Goal: Task Accomplishment & Management: Manage account settings

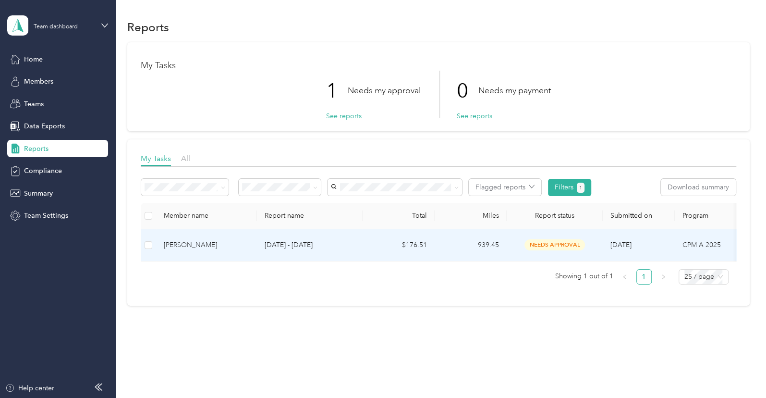
click at [417, 246] on td "$176.51" at bounding box center [399, 245] width 72 height 32
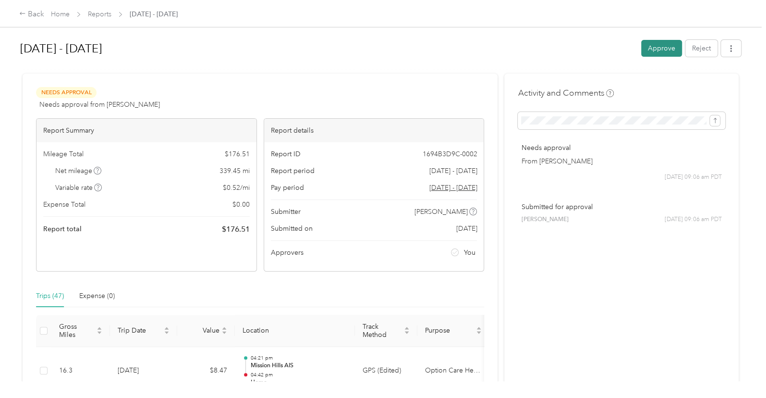
click at [649, 43] on button "Approve" at bounding box center [661, 48] width 41 height 17
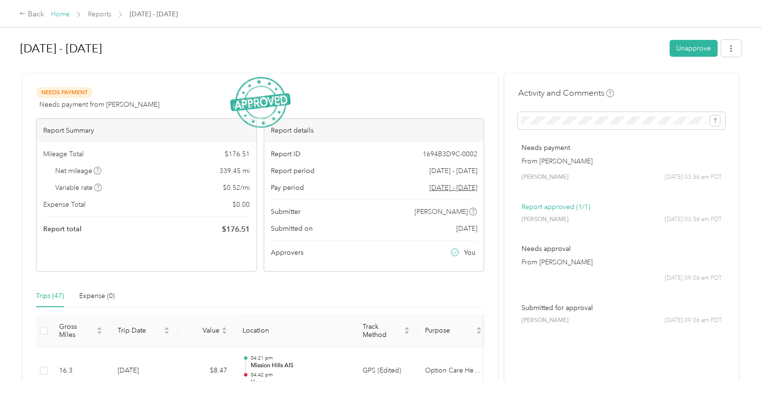
click at [65, 17] on link "Home" at bounding box center [60, 14] width 19 height 8
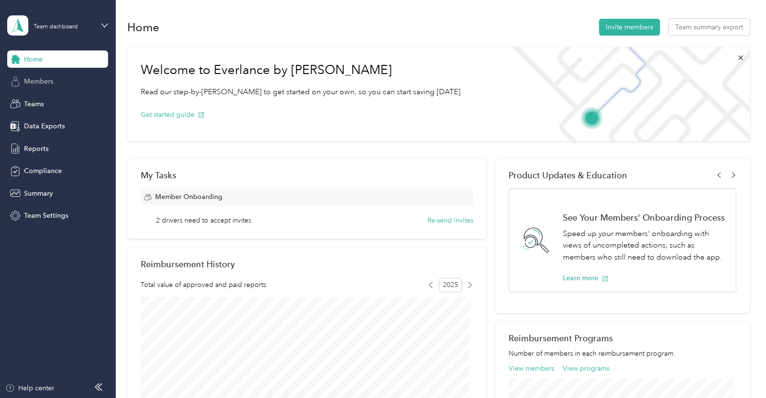
click at [61, 85] on div "Members" at bounding box center [57, 81] width 101 height 17
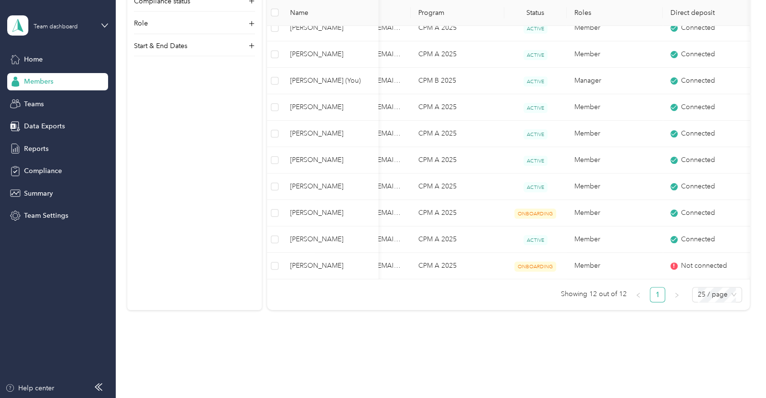
scroll to position [0, 61]
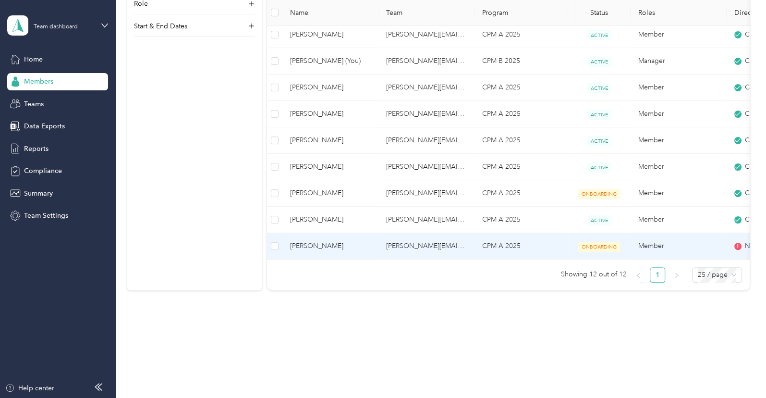
click at [418, 235] on td "[PERSON_NAME][EMAIL_ADDRESS][PERSON_NAME][DOMAIN_NAME]" at bounding box center [427, 246] width 96 height 26
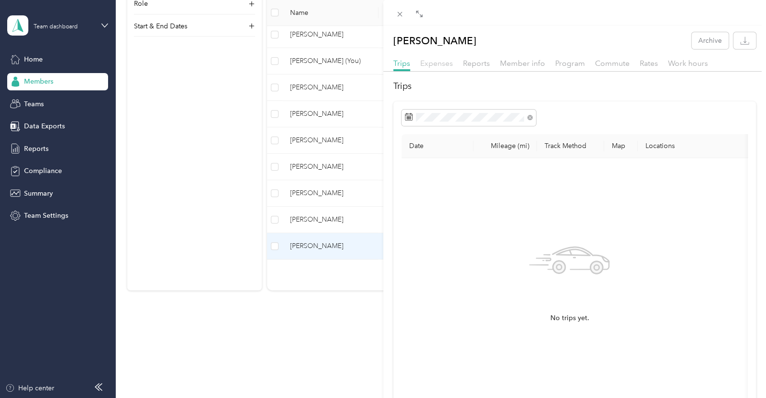
click at [438, 66] on span "Expenses" at bounding box center [436, 63] width 33 height 9
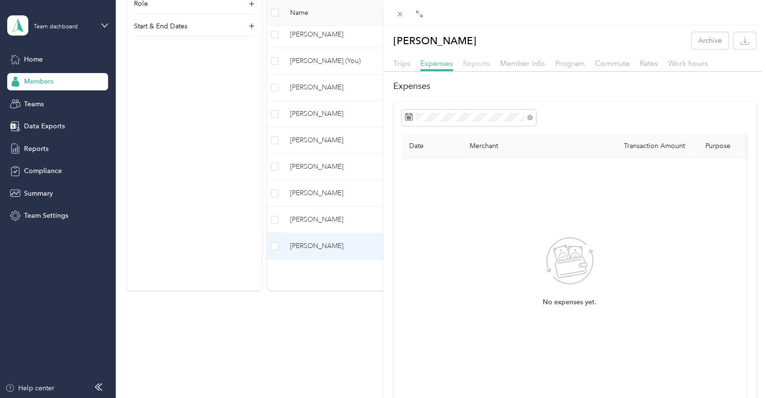
click at [473, 63] on span "Reports" at bounding box center [476, 63] width 27 height 9
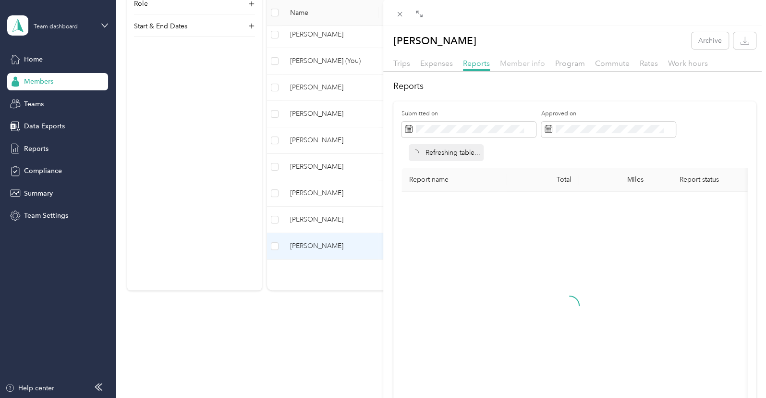
click at [517, 65] on span "Member info" at bounding box center [522, 63] width 45 height 9
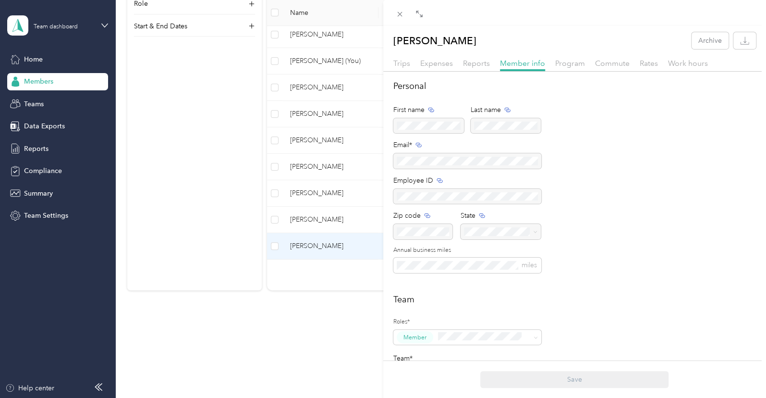
click at [562, 52] on div "[PERSON_NAME] Archive Trips Expenses Reports Member info Program Commute Rates …" at bounding box center [574, 328] width 383 height 592
click at [565, 61] on span "Program" at bounding box center [570, 63] width 30 height 9
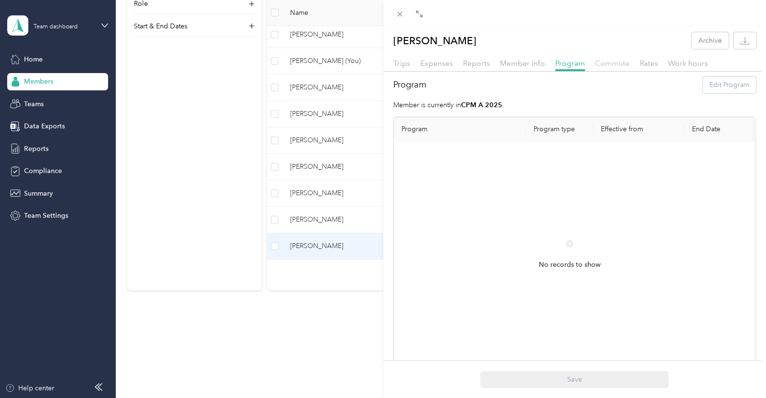
click at [611, 66] on span "Commute" at bounding box center [612, 63] width 35 height 9
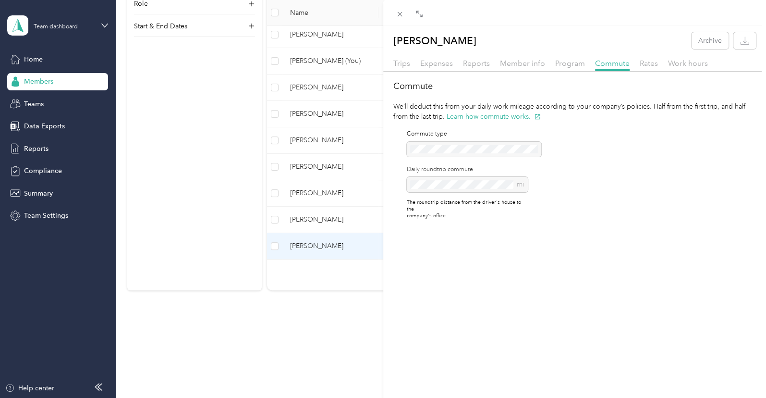
click at [642, 68] on div "Rates" at bounding box center [649, 64] width 18 height 12
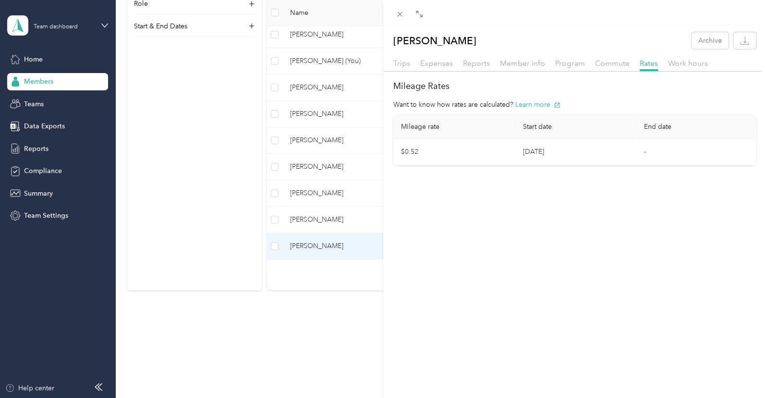
click at [669, 67] on span "Work hours" at bounding box center [688, 63] width 40 height 9
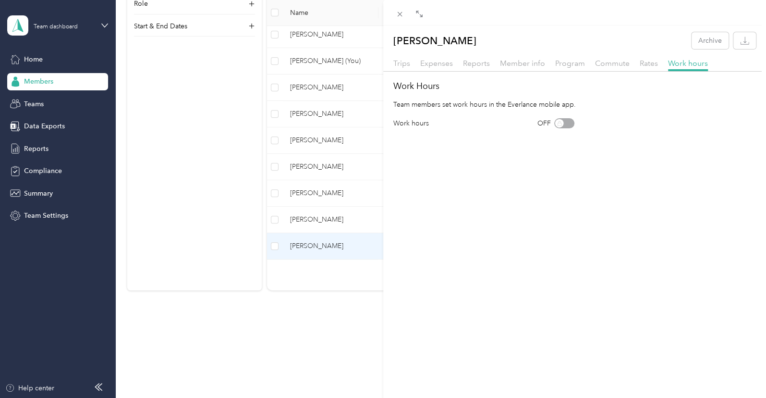
click at [413, 64] on div "Trips Expenses Reports Member info Program Commute Rates Work hours" at bounding box center [574, 65] width 383 height 14
click at [409, 63] on div "Trips Expenses Reports Member info Program Commute Rates Work hours" at bounding box center [574, 65] width 383 height 14
click at [340, 49] on div "[PERSON_NAME] Archive Trips Expenses Reports Member info Program Commute Rates …" at bounding box center [383, 199] width 766 height 398
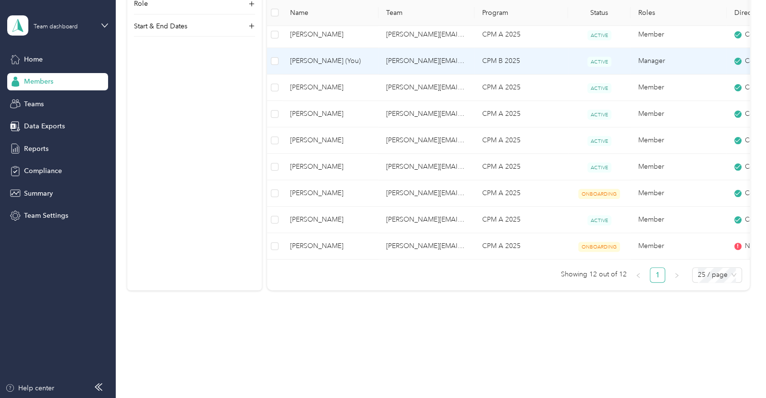
click at [338, 56] on span "[PERSON_NAME] (You)" at bounding box center [330, 61] width 81 height 11
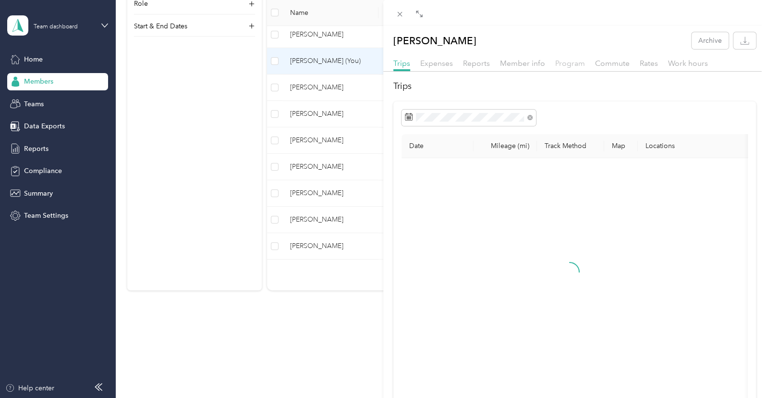
click at [583, 61] on div "Trips Expenses Reports Member info Program Commute Rates Work hours" at bounding box center [574, 65] width 383 height 14
click at [599, 61] on span "Commute" at bounding box center [612, 63] width 35 height 9
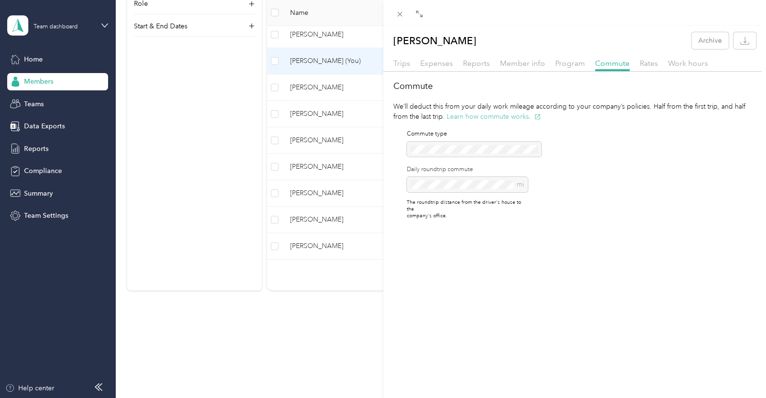
click at [477, 117] on button "Learn how commute works." at bounding box center [494, 116] width 94 height 10
click at [76, 29] on div "[PERSON_NAME] Archive Trips Expenses Reports Member info Program Commute Rates …" at bounding box center [383, 199] width 766 height 398
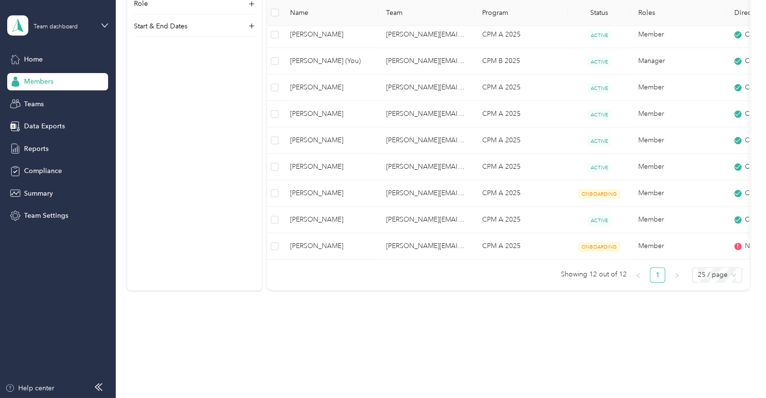
click at [95, 25] on div at bounding box center [383, 199] width 766 height 398
click at [98, 27] on div "Team dashboard" at bounding box center [57, 26] width 101 height 34
click at [63, 99] on div "Personal dashboard" at bounding box center [46, 101] width 61 height 10
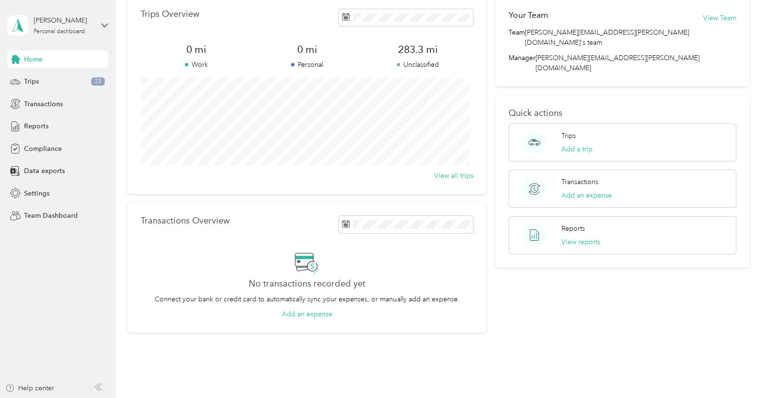
scroll to position [64, 0]
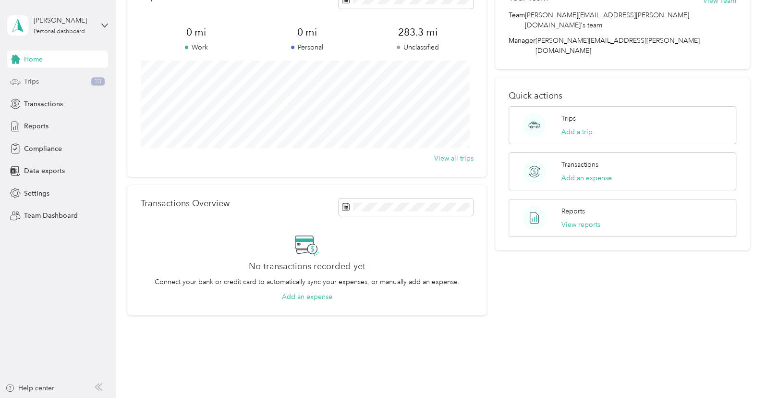
click at [76, 90] on div "Trips 23" at bounding box center [57, 81] width 101 height 17
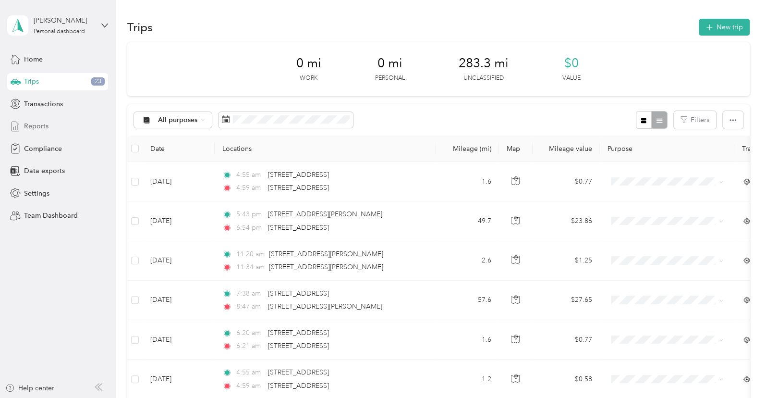
click at [54, 118] on div "Reports" at bounding box center [57, 126] width 101 height 17
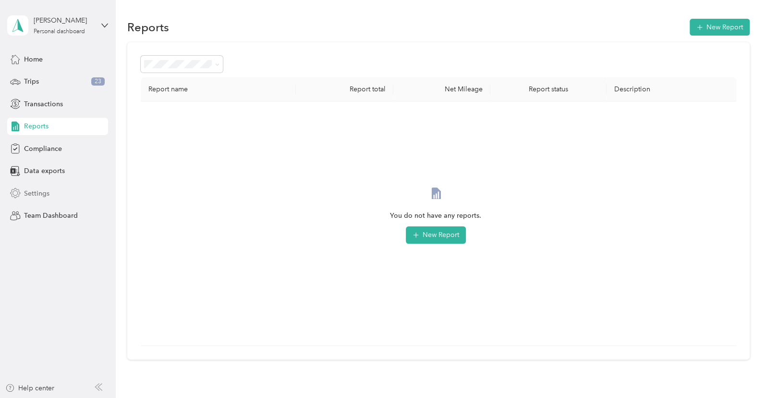
click at [28, 195] on span "Settings" at bounding box center [36, 193] width 25 height 10
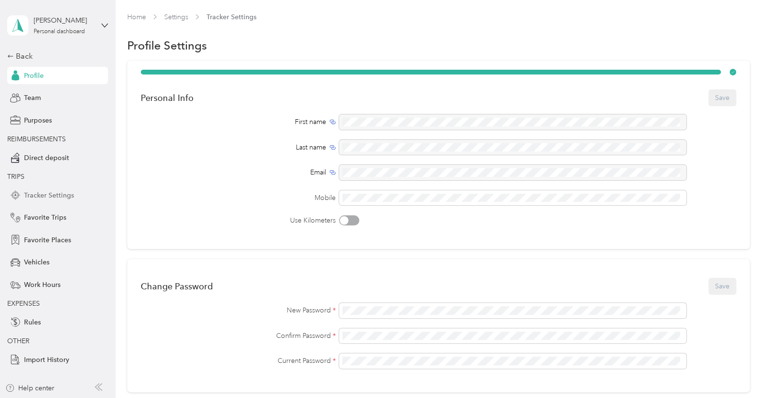
click at [68, 192] on span "Tracker Settings" at bounding box center [49, 195] width 50 height 10
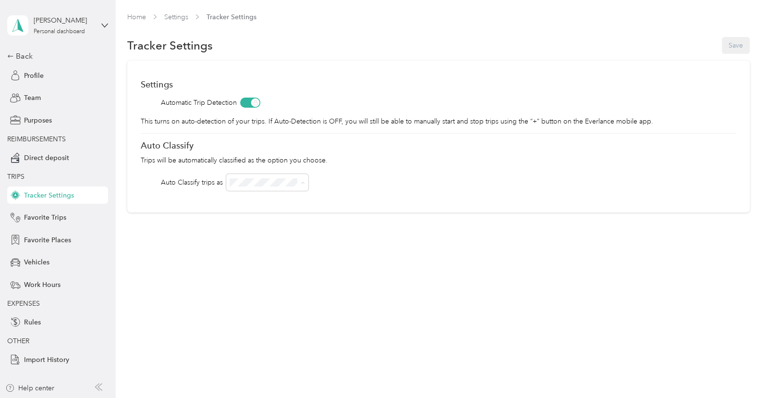
click at [255, 203] on div "Option Care Health" at bounding box center [267, 200] width 68 height 10
click at [242, 242] on span "OFF" at bounding box center [239, 243] width 13 height 8
click at [64, 213] on span "Favorite Trips" at bounding box center [45, 217] width 42 height 10
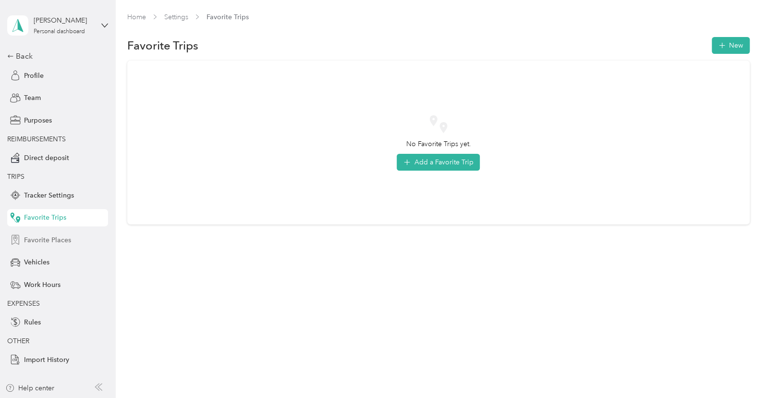
click at [58, 241] on span "Favorite Places" at bounding box center [47, 240] width 47 height 10
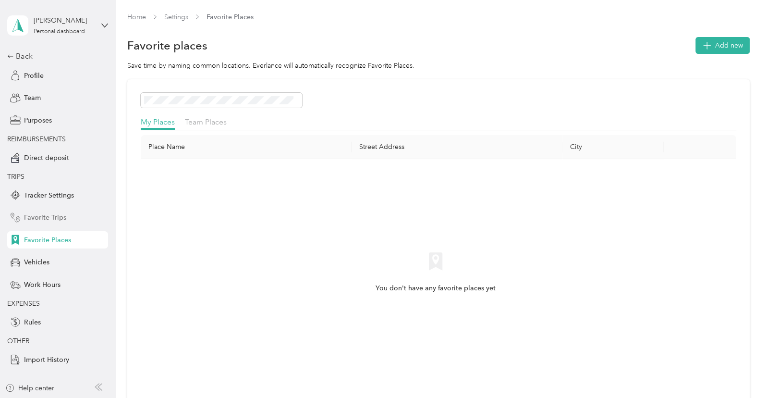
click at [51, 217] on span "Favorite Trips" at bounding box center [45, 217] width 42 height 10
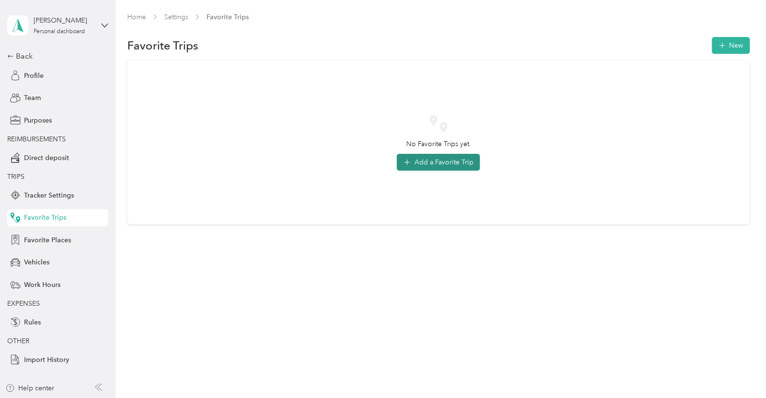
click at [439, 163] on button "Add a Favorite Trip" at bounding box center [438, 162] width 83 height 17
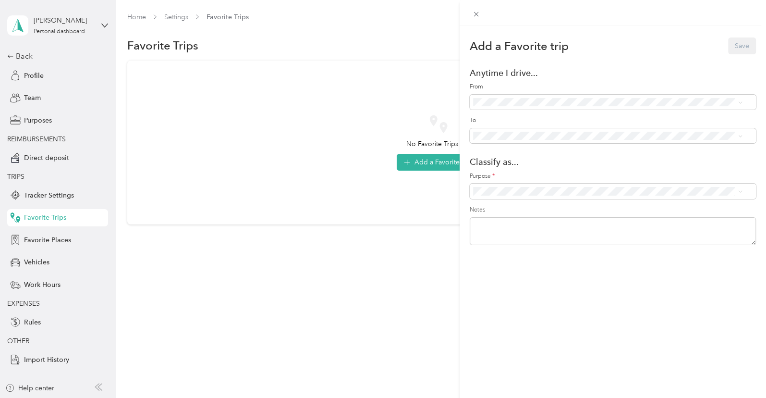
click at [512, 110] on div "From To" at bounding box center [613, 113] width 286 height 61
click at [562, 114] on div "Anywhere - (Includes all locations)" at bounding box center [619, 119] width 242 height 10
click at [565, 61] on form "Add a Favorite trip Save Anytime I drive... From To Classify as... Purpose * No…" at bounding box center [613, 141] width 286 height 209
click at [474, 397] on div "Add a Favorite trip Save Anytime I drive... From To Classify as... Purpose * No…" at bounding box center [380, 398] width 761 height 0
click at [476, 20] on div "Close" at bounding box center [476, 27] width 24 height 17
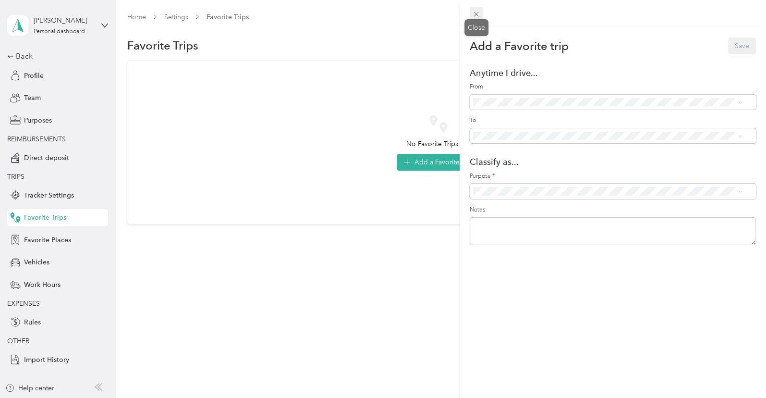
click at [477, 14] on icon at bounding box center [476, 14] width 8 height 8
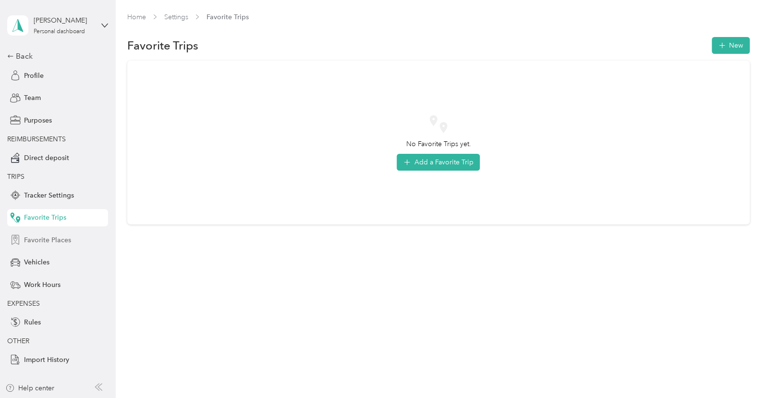
click at [68, 240] on span "Favorite Places" at bounding box center [47, 240] width 47 height 10
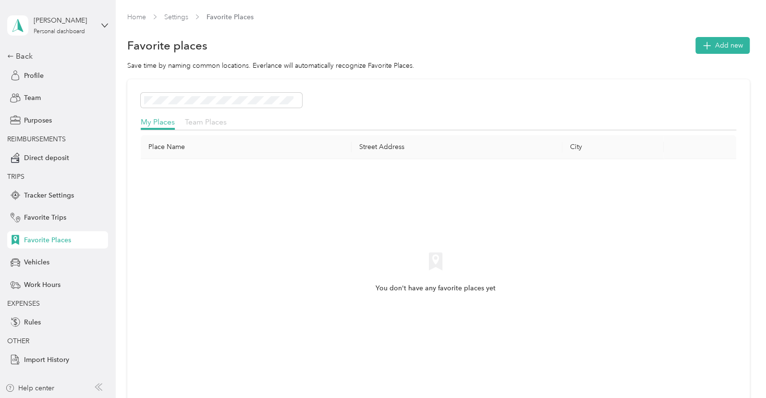
click at [215, 120] on span "Team Places" at bounding box center [206, 121] width 42 height 9
click at [154, 121] on span "My Places" at bounding box center [158, 121] width 34 height 9
click at [726, 45] on span "Add new" at bounding box center [729, 45] width 28 height 10
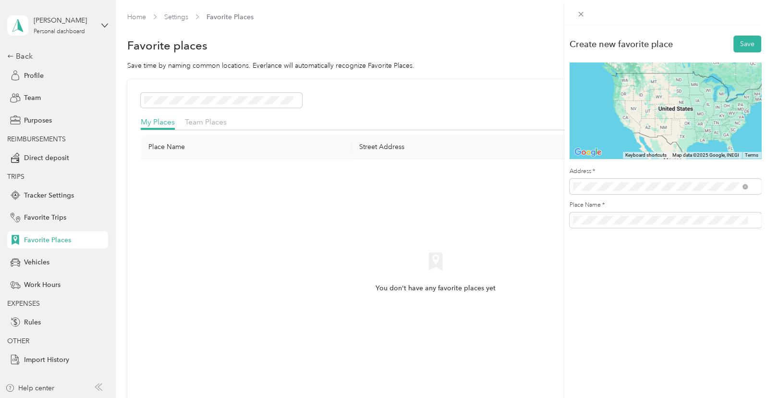
click at [646, 225] on span "[STREET_ADDRESS][US_STATE]" at bounding box center [639, 221] width 96 height 9
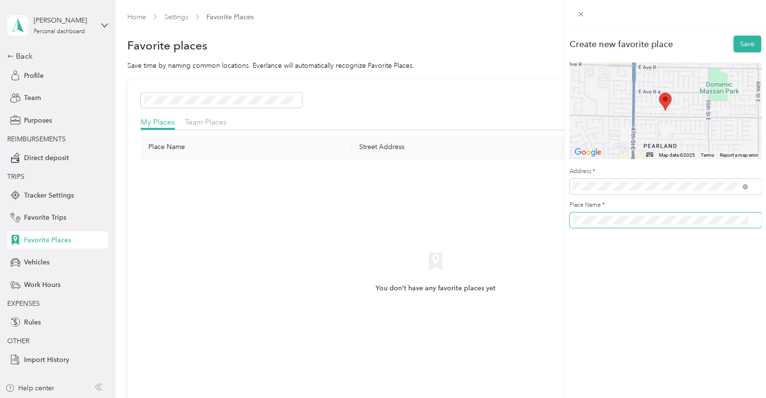
click at [404, 225] on div "Create new favorite place Save ← Move left → Move right ↑ Move up ↓ Move down +…" at bounding box center [383, 199] width 766 height 398
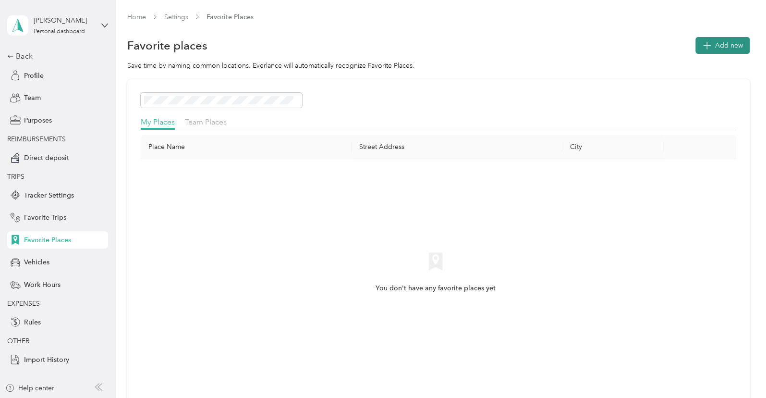
click at [726, 38] on button "Add new" at bounding box center [723, 45] width 54 height 17
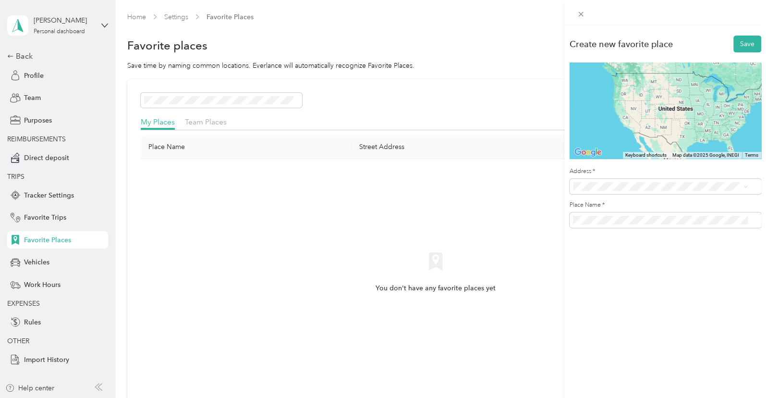
click at [625, 219] on span "[STREET_ADDRESS][US_STATE]" at bounding box center [639, 220] width 96 height 9
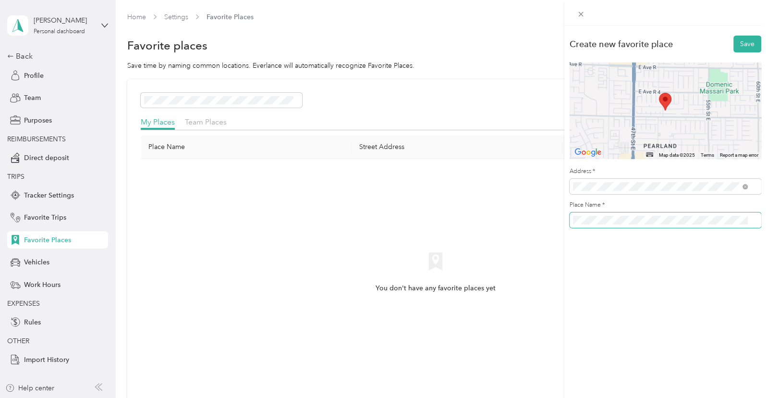
click at [546, 221] on div "Create new favorite place Save ← Move left → Move right ↑ Move up ↓ Move down +…" at bounding box center [383, 199] width 766 height 398
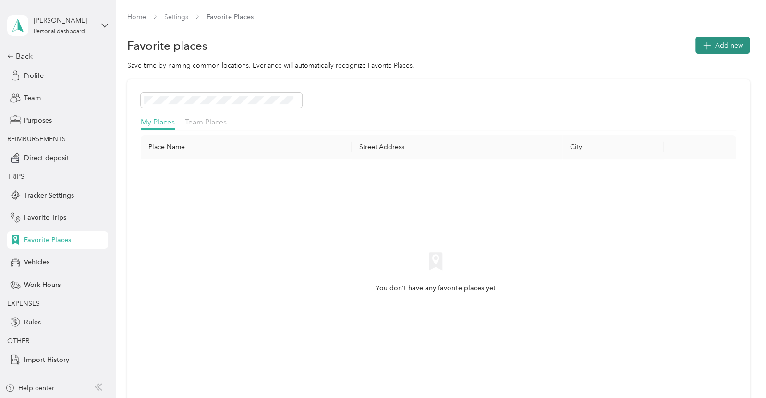
click at [732, 42] on span "Add new" at bounding box center [729, 45] width 28 height 10
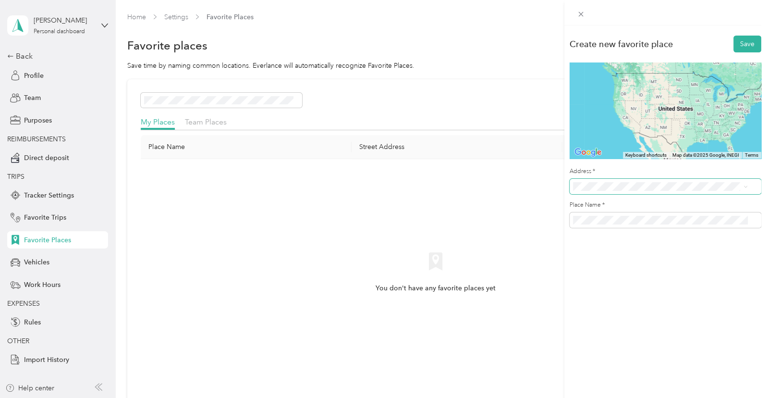
click at [643, 194] on span at bounding box center [666, 186] width 192 height 15
click at [642, 223] on span "[STREET_ADDRESS][US_STATE]" at bounding box center [639, 221] width 96 height 9
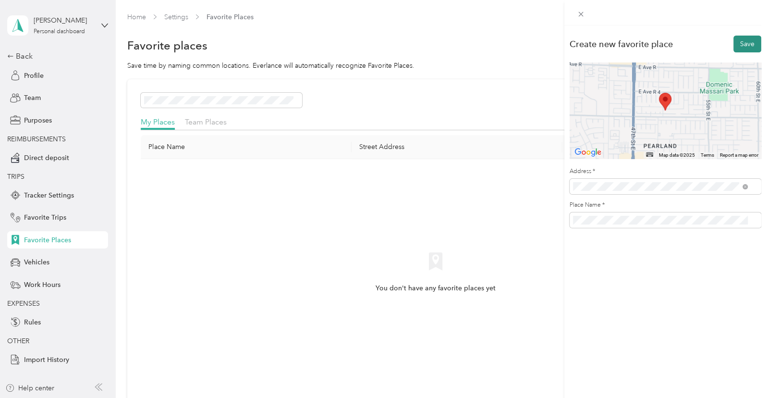
click at [733, 42] on button "Save" at bounding box center [747, 44] width 28 height 17
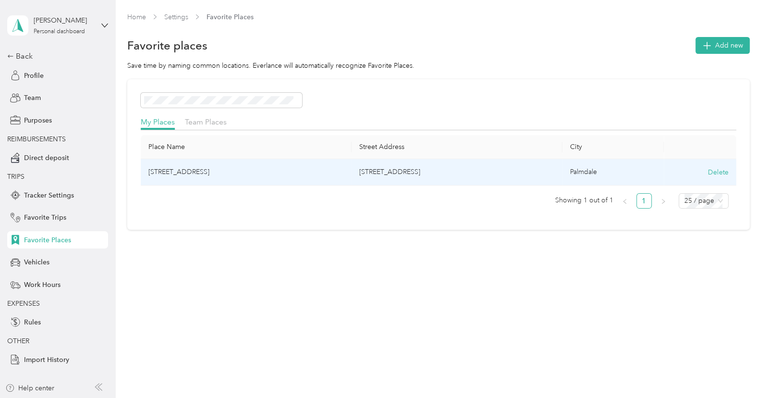
click at [377, 171] on td "[STREET_ADDRESS]" at bounding box center [457, 172] width 211 height 26
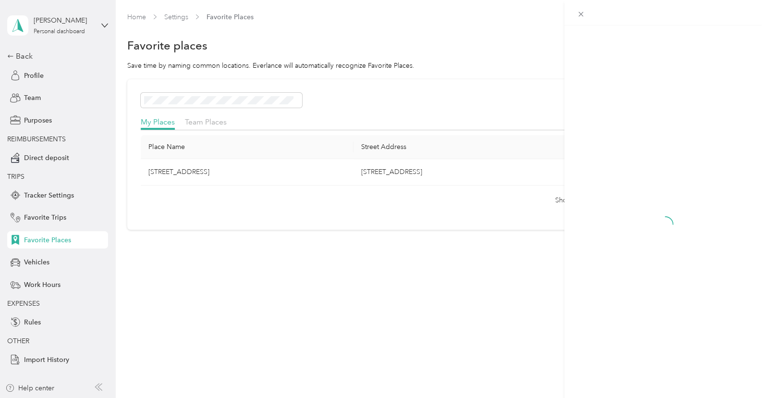
click at [200, 175] on div at bounding box center [383, 199] width 766 height 398
click at [204, 170] on td "[STREET_ADDRESS]" at bounding box center [247, 172] width 212 height 26
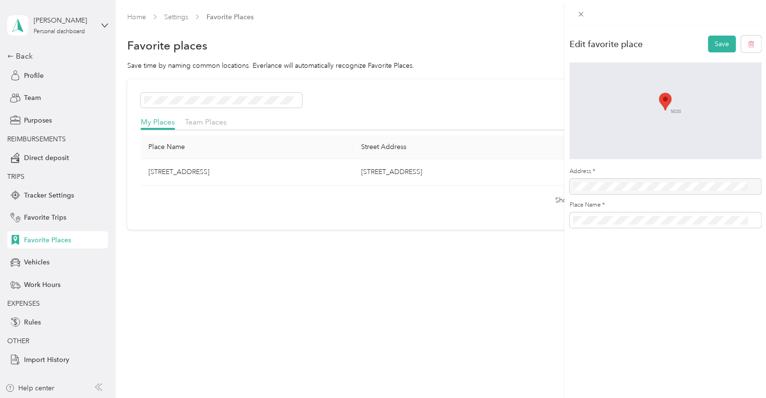
click at [198, 173] on div "Edit favorite place Save Address * Place Name *" at bounding box center [383, 199] width 766 height 398
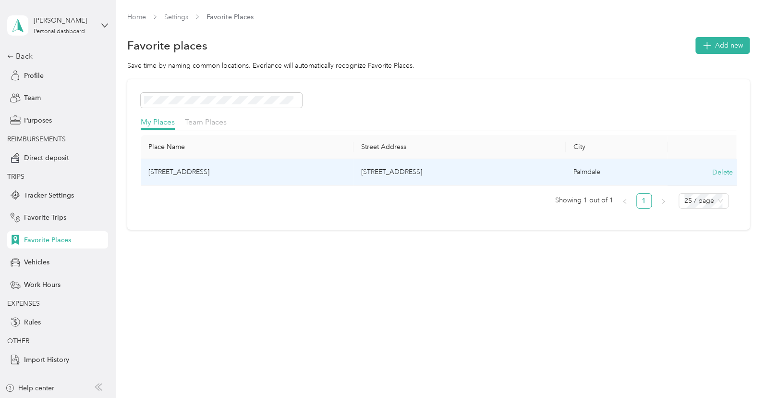
click at [198, 173] on td "[STREET_ADDRESS]" at bounding box center [247, 172] width 212 height 26
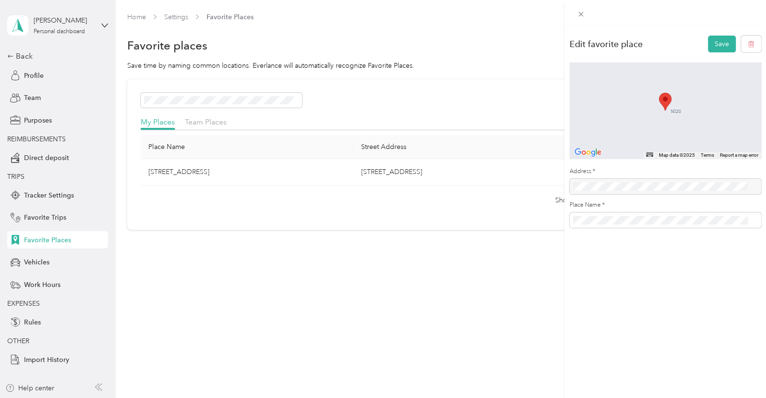
click at [623, 283] on div "Edit favorite place Save ← Move left → Move right ↑ Move up ↓ Move down + Zoom …" at bounding box center [665, 224] width 202 height 398
click at [708, 46] on button "Save" at bounding box center [722, 44] width 28 height 17
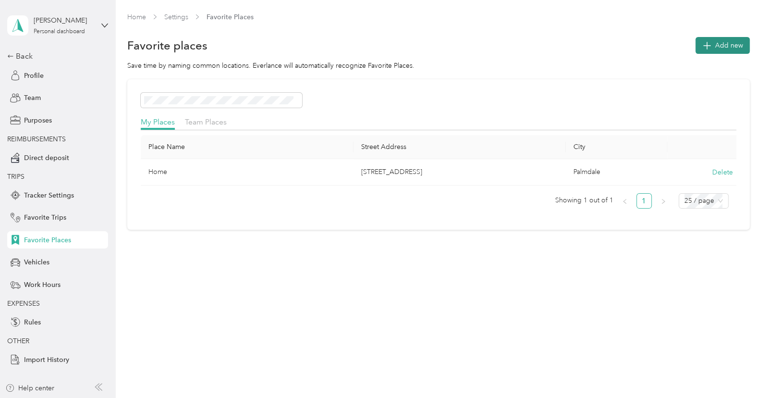
click at [727, 51] on div "Favorite places Add new" at bounding box center [438, 46] width 622 height 20
click at [725, 48] on span "Add new" at bounding box center [729, 45] width 28 height 10
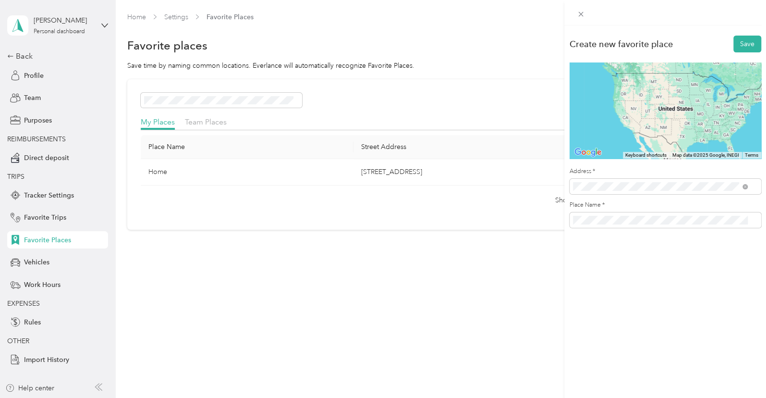
click at [621, 225] on span "[STREET_ADDRESS][PERSON_NAME][US_STATE]" at bounding box center [665, 221] width 149 height 9
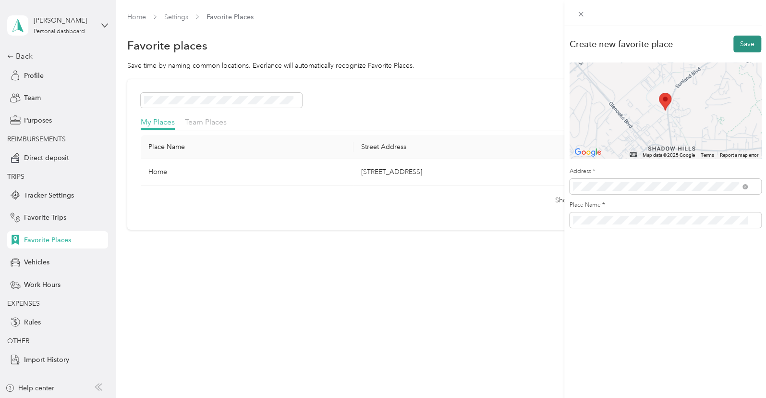
click at [733, 44] on button "Save" at bounding box center [747, 44] width 28 height 17
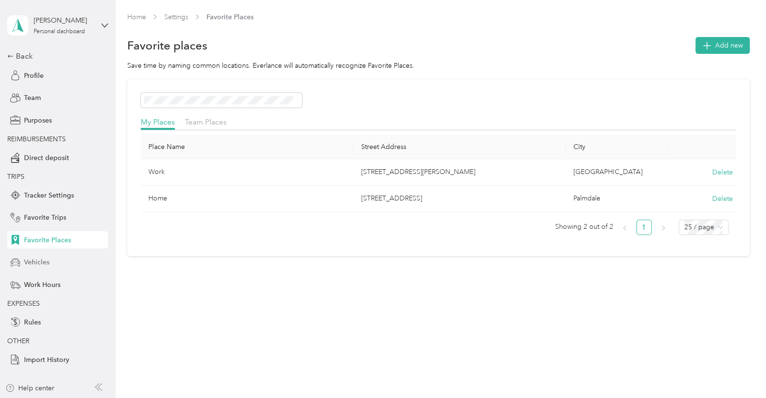
click at [30, 256] on div "Vehicles" at bounding box center [57, 262] width 101 height 17
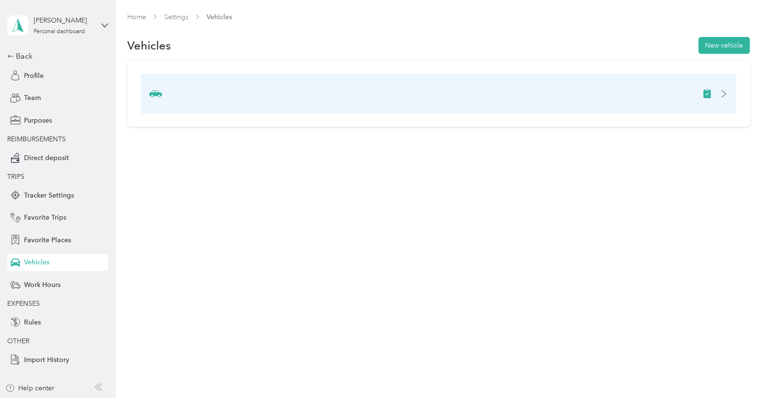
click at [705, 96] on div at bounding box center [438, 93] width 595 height 39
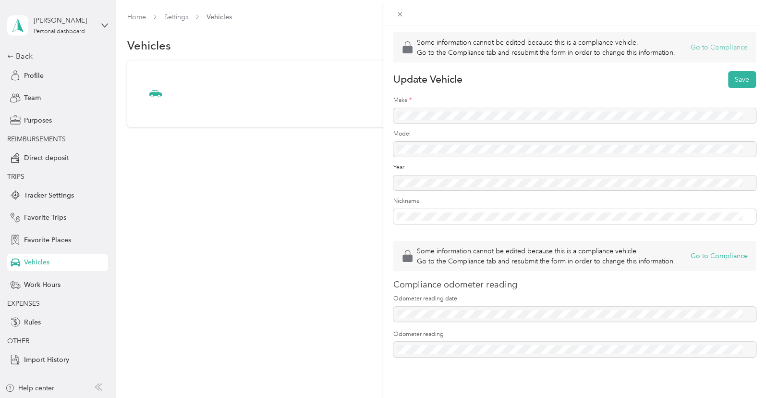
click at [716, 47] on button "Go to Compliance" at bounding box center [719, 47] width 57 height 10
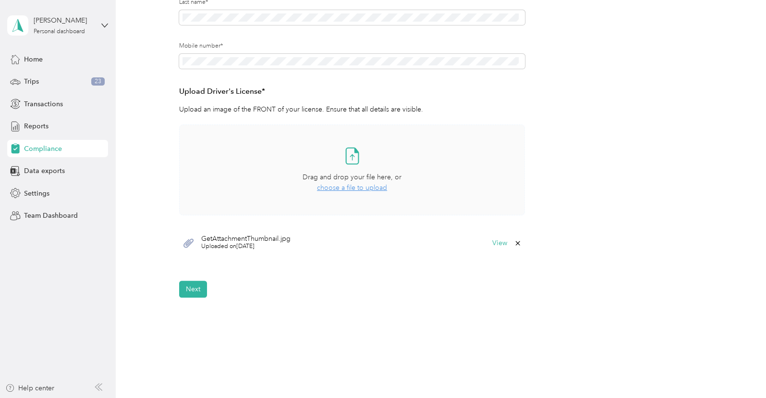
scroll to position [128, 0]
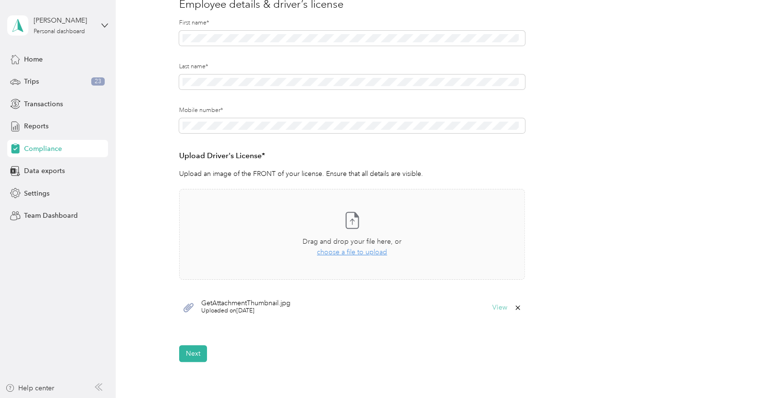
click at [493, 305] on button "View" at bounding box center [499, 307] width 15 height 7
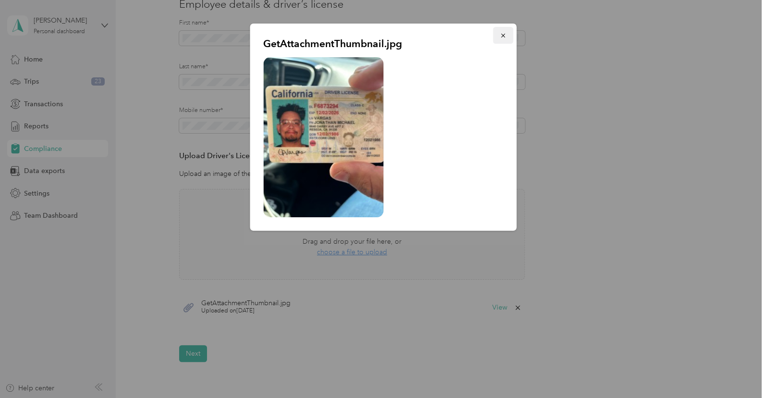
click at [505, 34] on icon "button" at bounding box center [503, 35] width 7 height 7
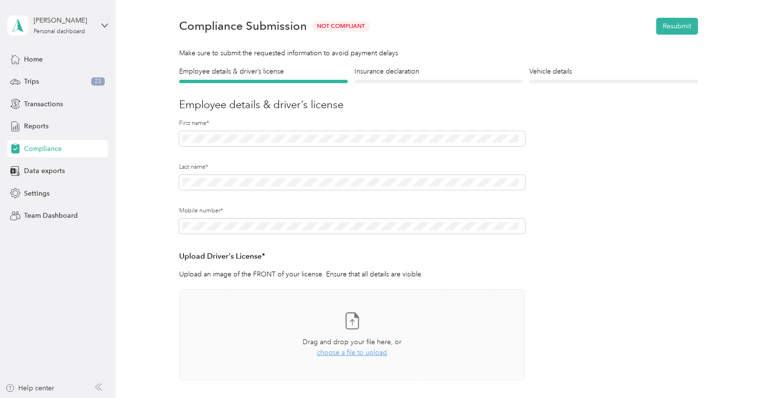
scroll to position [0, 0]
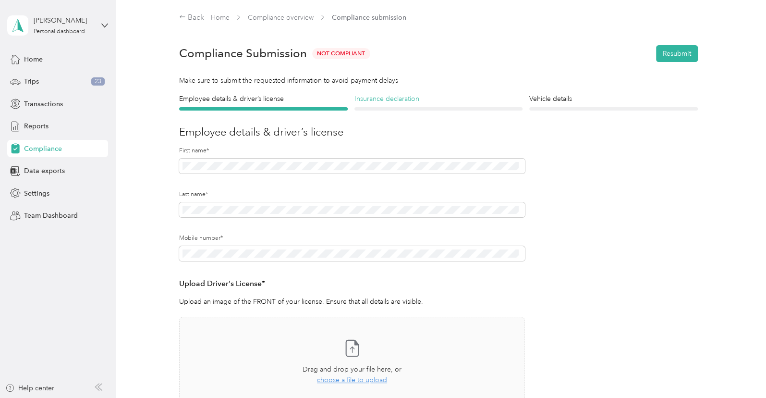
click at [395, 98] on h4 "Insurance declaration" at bounding box center [438, 99] width 168 height 10
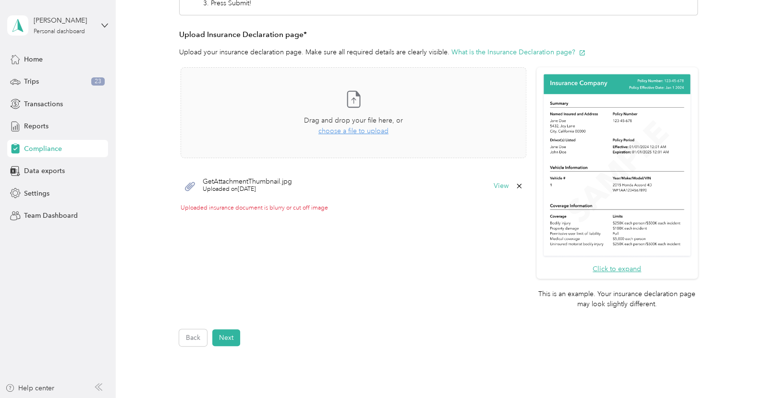
scroll to position [283, 0]
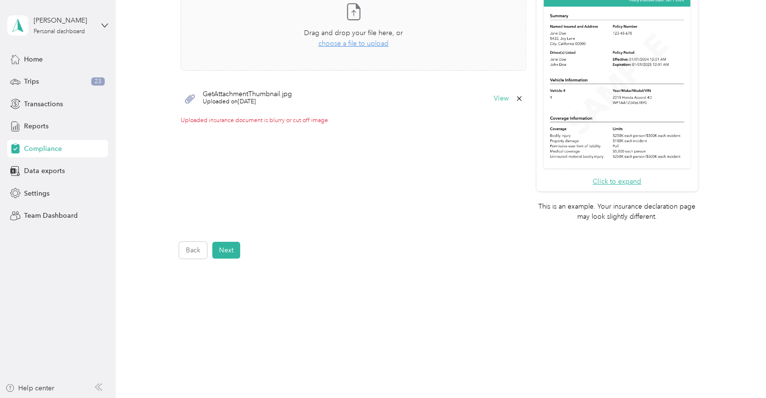
click at [515, 99] on icon at bounding box center [519, 99] width 8 height 8
click at [497, 106] on button "Yes" at bounding box center [490, 105] width 19 height 15
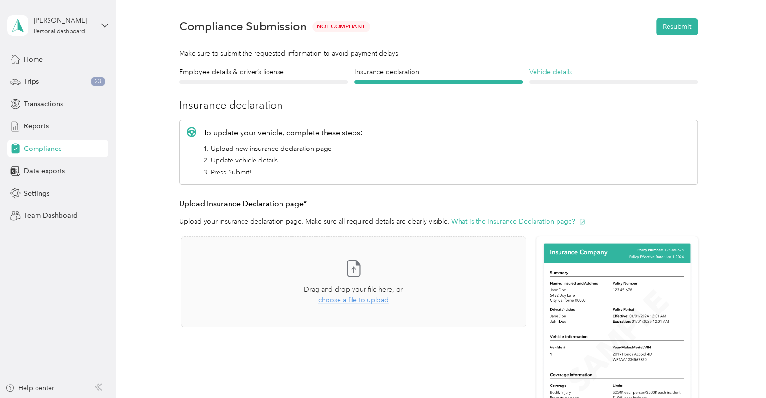
drag, startPoint x: 580, startPoint y: 61, endPoint x: 573, endPoint y: 73, distance: 14.3
click at [580, 63] on section "Back Home Compliance overview Compliance submission Compliance Submission Not C…" at bounding box center [438, 250] width 622 height 530
click at [573, 73] on h4 "Vehicle details" at bounding box center [613, 72] width 168 height 10
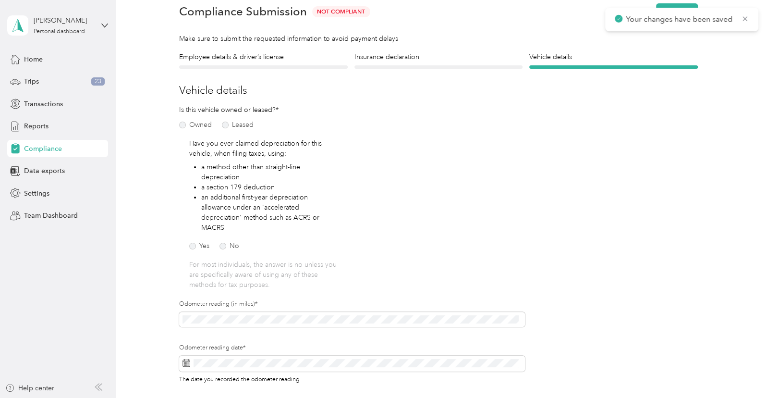
scroll to position [140, 0]
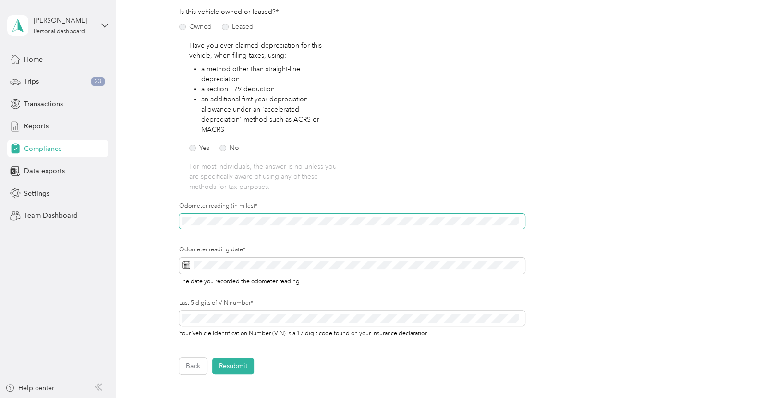
click at [174, 221] on div "Employee details & driver’s license License Insurance declaration Insurance Veh…" at bounding box center [438, 164] width 622 height 420
click at [261, 257] on span at bounding box center [352, 265] width 346 height 16
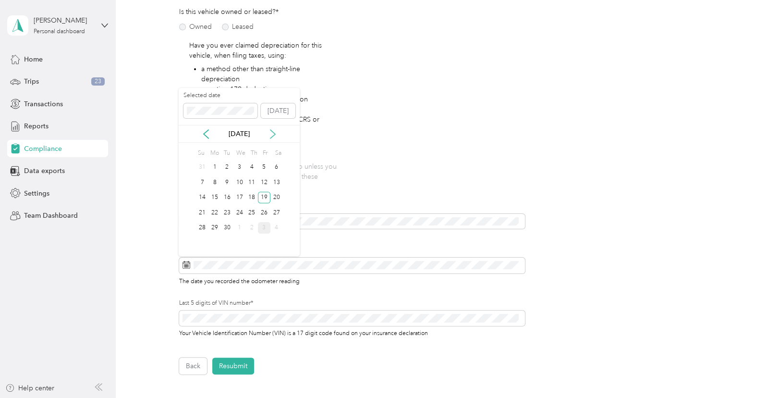
click at [277, 135] on icon at bounding box center [273, 134] width 10 height 10
click at [265, 164] on div "3" at bounding box center [264, 167] width 12 height 12
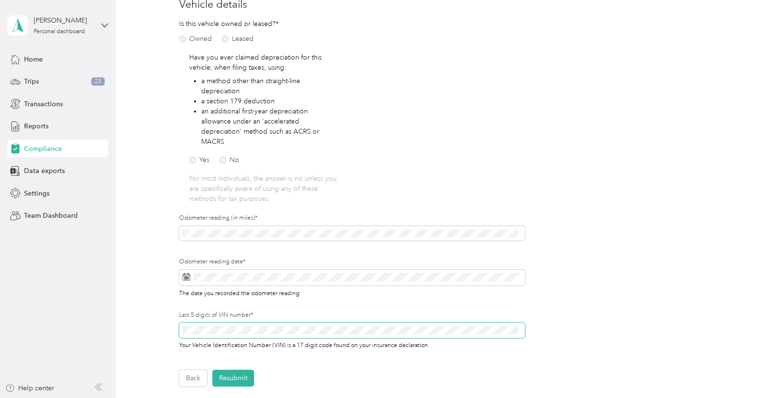
scroll to position [192, 0]
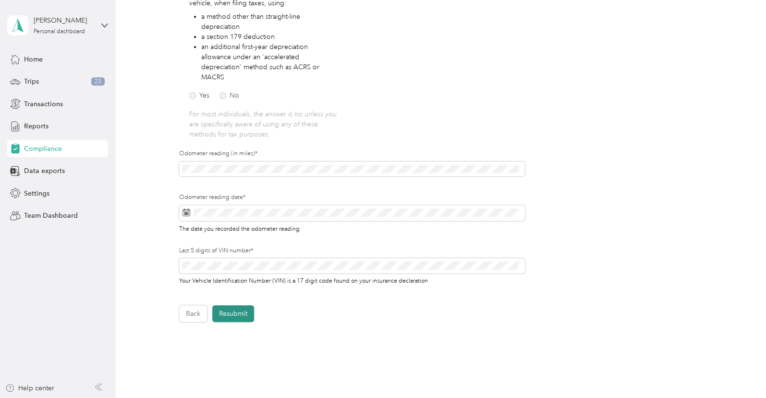
click at [235, 319] on button "Resubmit" at bounding box center [233, 313] width 42 height 17
click at [747, 18] on icon at bounding box center [745, 18] width 8 height 9
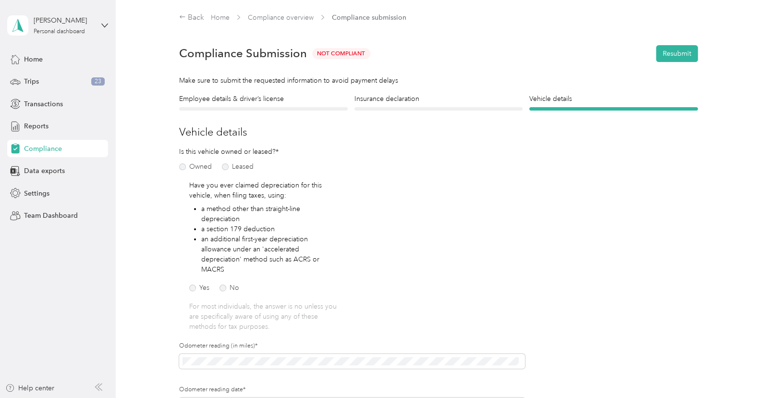
click at [423, 105] on div "Insurance declaration Insurance" at bounding box center [438, 102] width 168 height 17
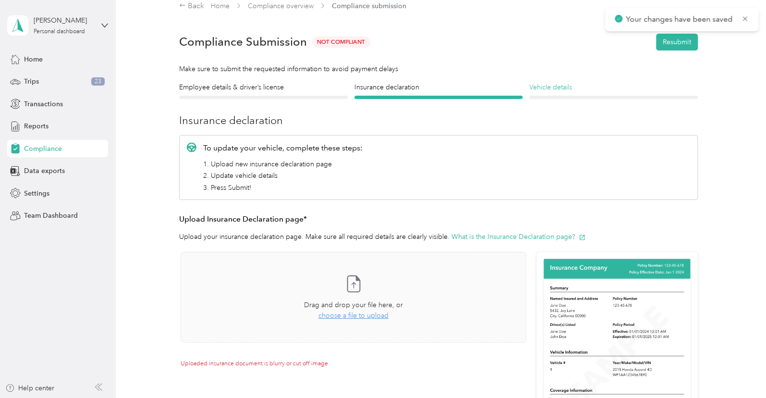
click at [578, 90] on h4 "Vehicle details" at bounding box center [613, 87] width 168 height 10
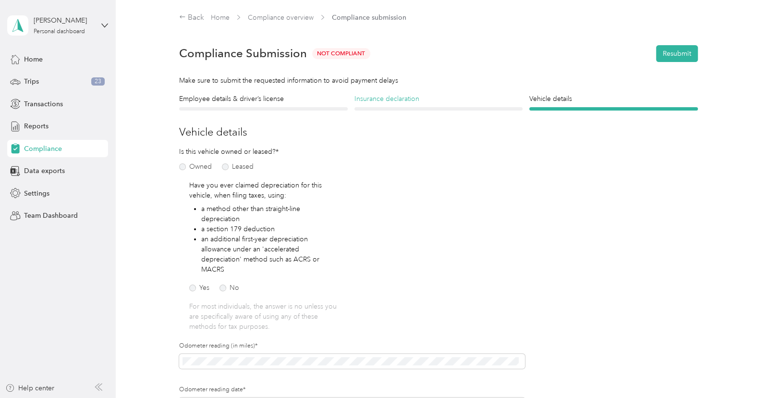
click at [406, 102] on h4 "Insurance declaration" at bounding box center [438, 99] width 168 height 10
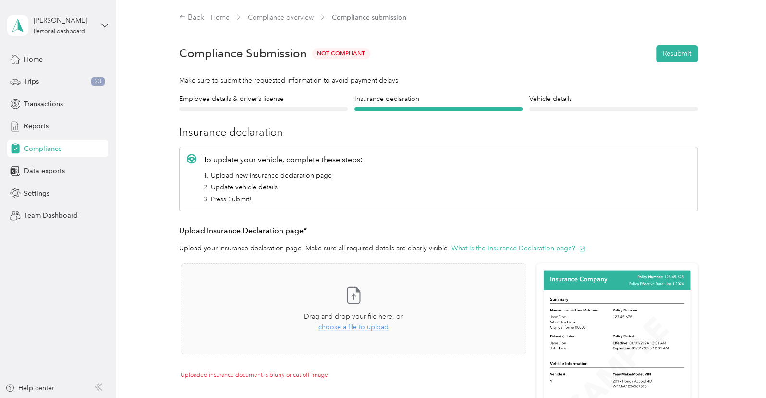
scroll to position [64, 0]
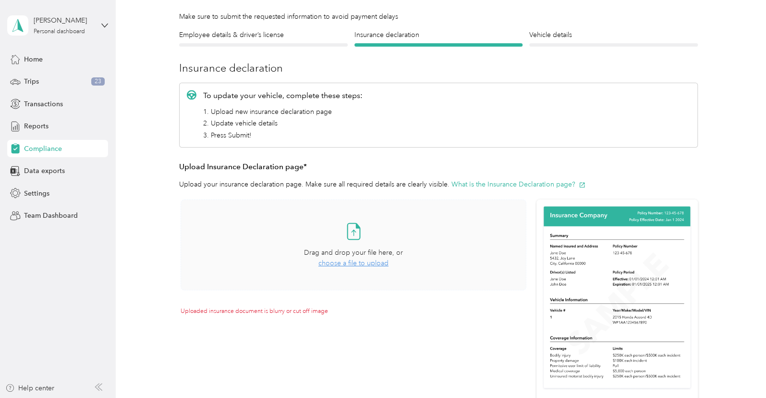
click at [346, 261] on span "choose a file to upload" at bounding box center [353, 263] width 70 height 8
click at [582, 33] on h4 "Vehicle details" at bounding box center [613, 35] width 168 height 10
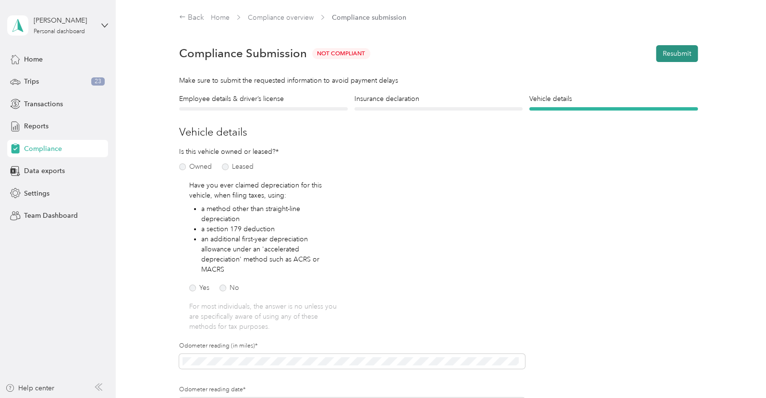
click at [669, 52] on button "Resubmit" at bounding box center [677, 53] width 42 height 17
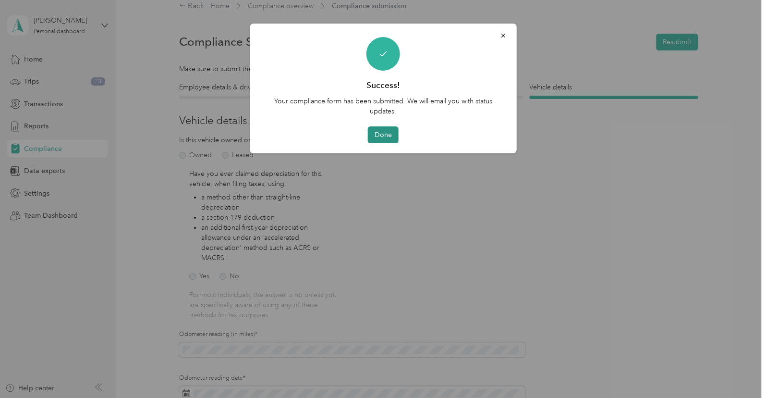
click at [384, 134] on button "Done" at bounding box center [383, 134] width 31 height 17
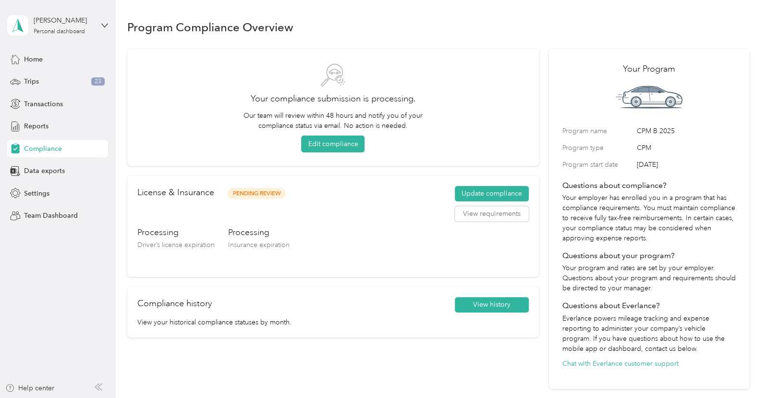
click at [43, 206] on div "Home Trips 23 Transactions Reports Compliance Data exports Settings Team Dashbo…" at bounding box center [57, 137] width 101 height 174
click at [38, 193] on span "Settings" at bounding box center [36, 193] width 25 height 10
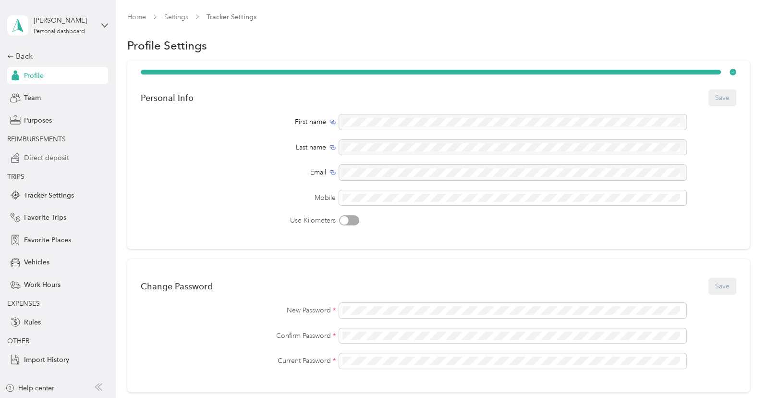
click at [52, 163] on div "Direct deposit" at bounding box center [57, 157] width 101 height 17
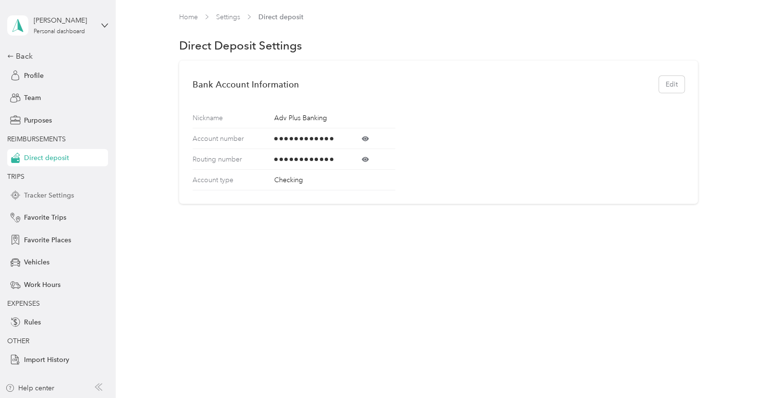
click at [52, 195] on span "Tracker Settings" at bounding box center [49, 195] width 50 height 10
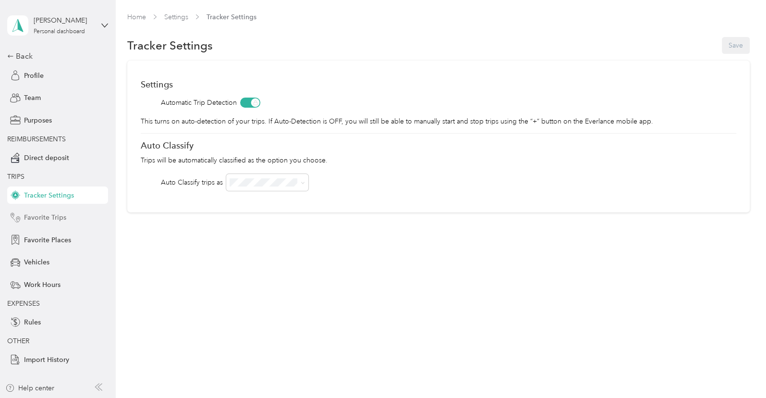
click at [49, 210] on div "Favorite Trips" at bounding box center [57, 217] width 101 height 17
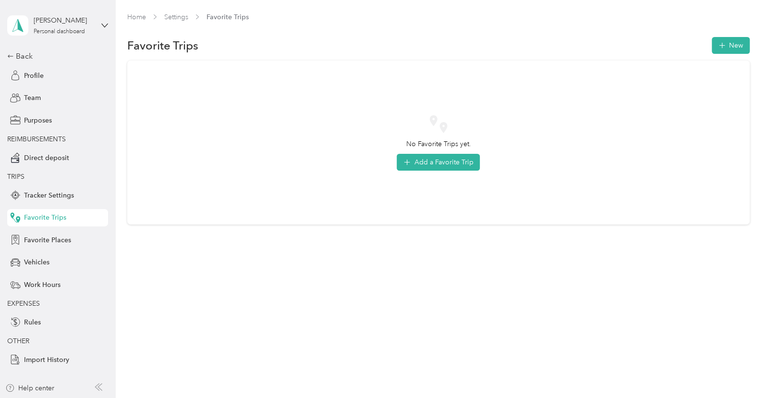
click at [46, 230] on div "Back Profile Team Purposes REIMBURSEMENTS Direct deposit TRIPS Tracker Settings…" at bounding box center [57, 209] width 101 height 318
click at [45, 238] on span "Favorite Places" at bounding box center [47, 240] width 47 height 10
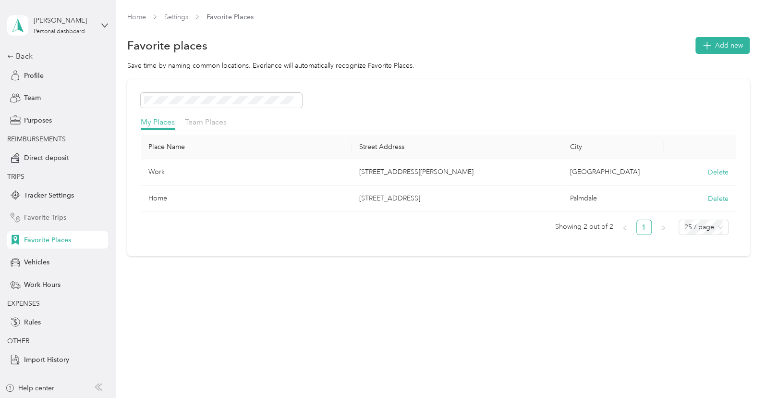
click at [43, 221] on span "Favorite Trips" at bounding box center [45, 217] width 42 height 10
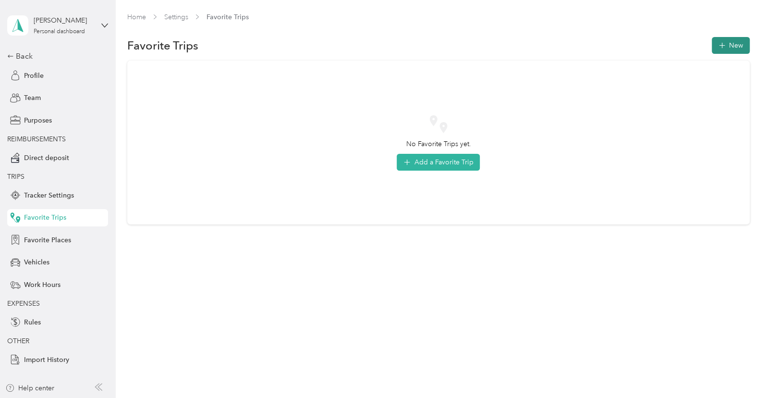
drag, startPoint x: 713, startPoint y: 52, endPoint x: 719, endPoint y: 47, distance: 7.5
click at [714, 51] on div "Favorite Trips New" at bounding box center [438, 46] width 622 height 20
click at [719, 47] on button "New" at bounding box center [731, 45] width 38 height 17
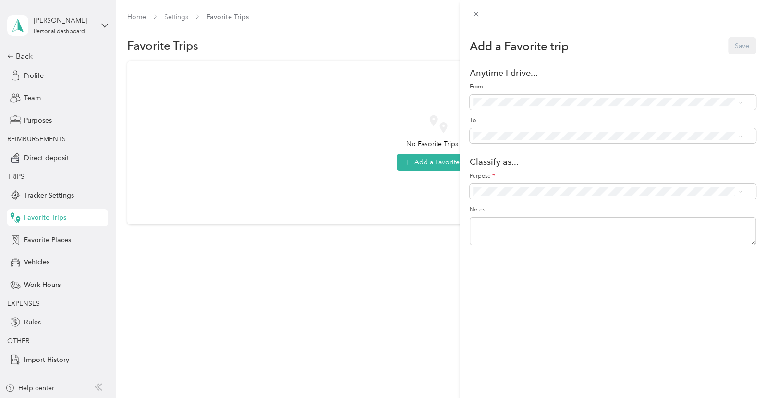
click at [535, 147] on li "Home ([STREET_ADDRESS])" at bounding box center [608, 153] width 276 height 17
click at [535, 130] on span at bounding box center [613, 135] width 286 height 15
click at [517, 166] on span "Work ([STREET_ADDRESS][PERSON_NAME])" at bounding box center [566, 170] width 136 height 8
click at [531, 159] on div "Classify as..." at bounding box center [613, 162] width 286 height 10
click at [529, 185] on span at bounding box center [613, 190] width 286 height 15
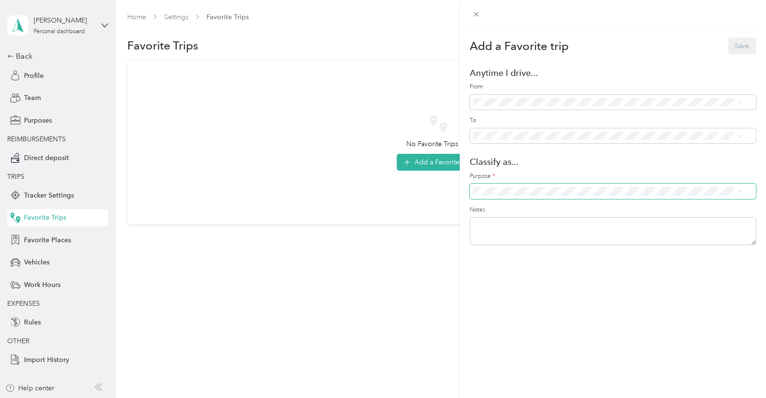
click at [530, 195] on span at bounding box center [613, 190] width 286 height 15
click at [527, 204] on span "Option Care Health" at bounding box center [616, 203] width 246 height 10
click at [728, 49] on button "Save" at bounding box center [742, 45] width 28 height 17
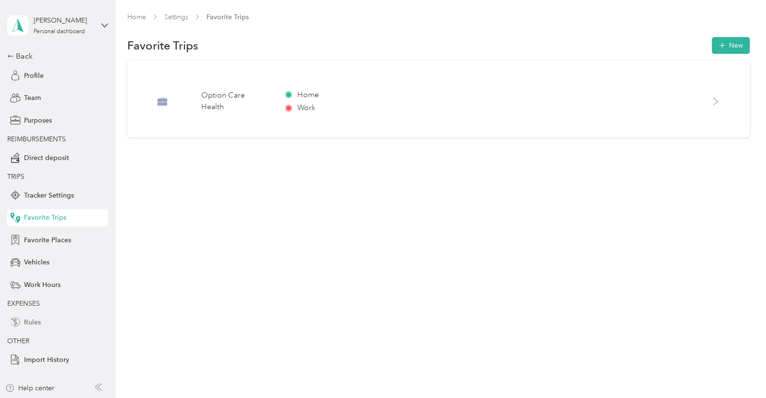
click at [29, 315] on div "Rules" at bounding box center [57, 321] width 101 height 17
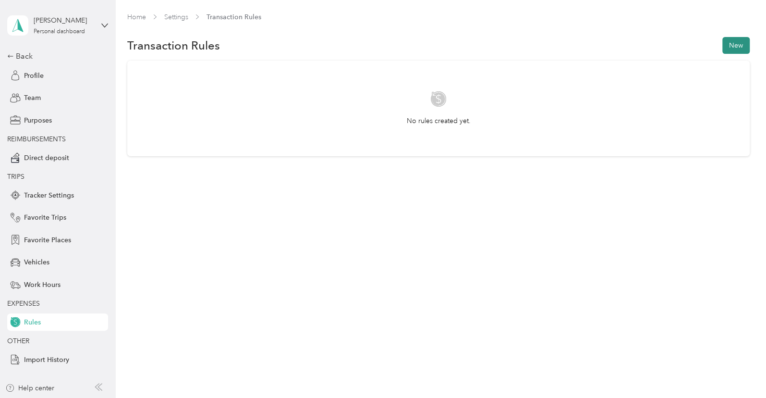
click at [748, 44] on button "New" at bounding box center [735, 45] width 27 height 17
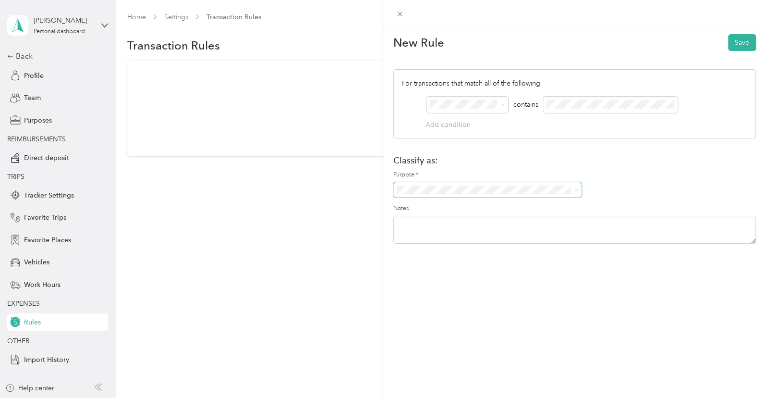
click at [458, 186] on span at bounding box center [487, 189] width 188 height 15
click at [197, 212] on div "New Rule Save For transactions that match all of the following AND contains Add…" at bounding box center [383, 199] width 766 height 398
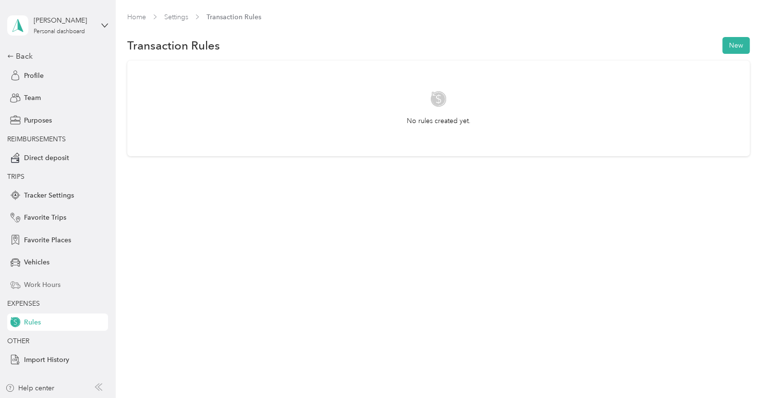
click at [46, 288] on span "Work Hours" at bounding box center [42, 285] width 37 height 10
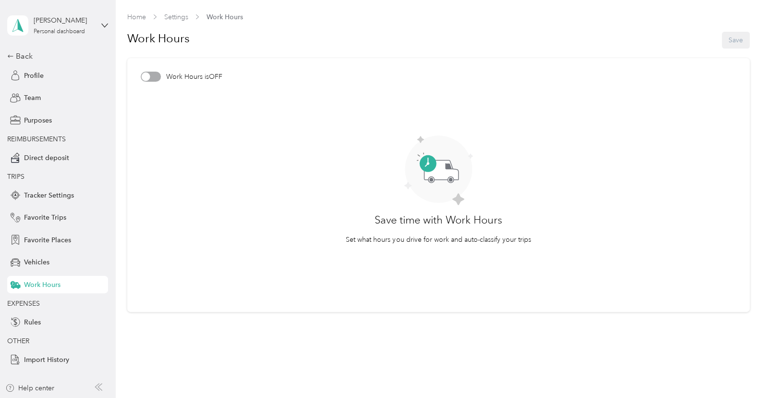
click at [159, 81] on div "Work Hours is OFF" at bounding box center [438, 77] width 595 height 10
click at [158, 76] on div at bounding box center [151, 77] width 20 height 10
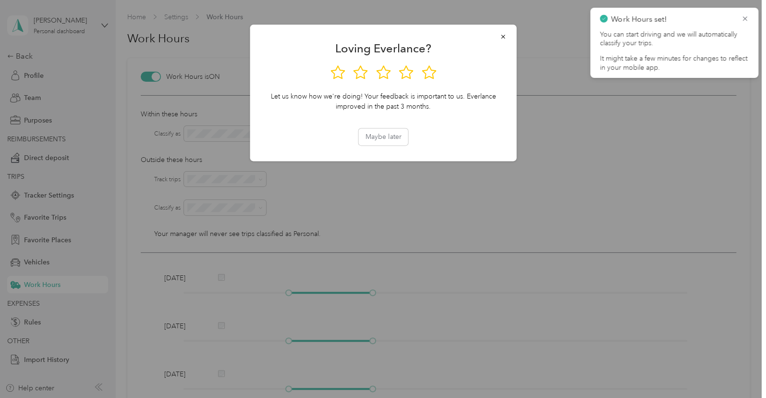
click at [225, 134] on div at bounding box center [383, 199] width 766 height 398
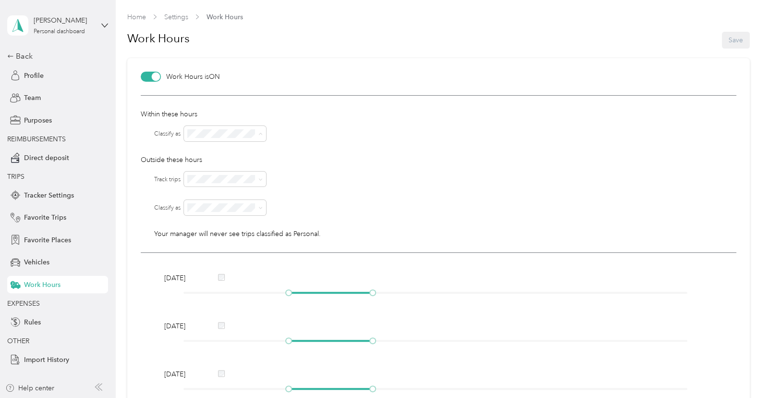
click at [243, 147] on span "Option Care Health" at bounding box center [220, 150] width 59 height 8
click at [274, 164] on p "Outside these hours" at bounding box center [438, 160] width 595 height 10
click at [209, 212] on span at bounding box center [225, 207] width 82 height 15
click at [233, 223] on span "Option Care Health" at bounding box center [220, 224] width 59 height 8
click at [212, 210] on div "No" at bounding box center [225, 212] width 68 height 10
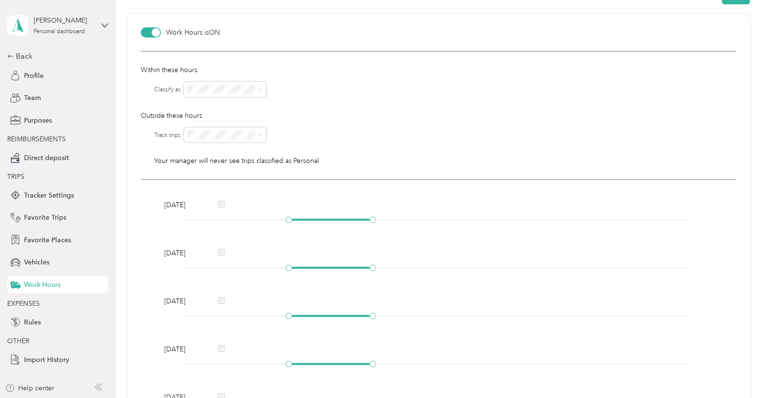
scroll to position [64, 0]
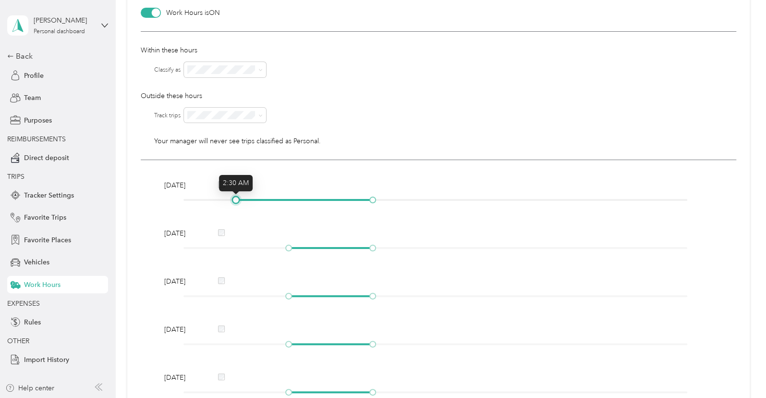
drag, startPoint x: 286, startPoint y: 198, endPoint x: 232, endPoint y: 198, distance: 54.8
click at [233, 198] on div at bounding box center [235, 199] width 5 height 5
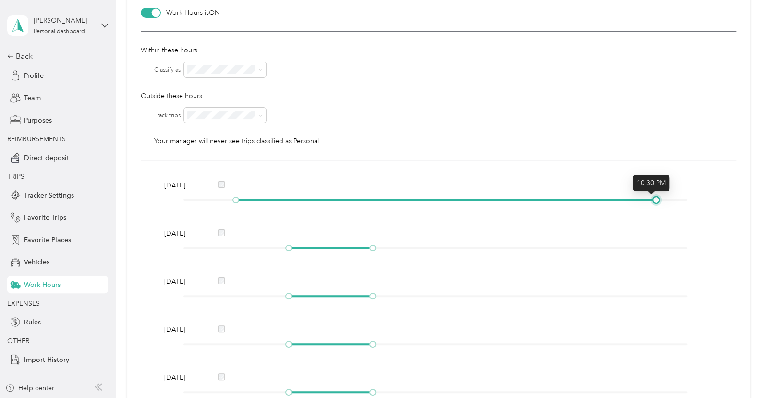
drag, startPoint x: 368, startPoint y: 198, endPoint x: 653, endPoint y: 206, distance: 285.0
click at [653, 206] on div "[DATE]" at bounding box center [438, 194] width 555 height 28
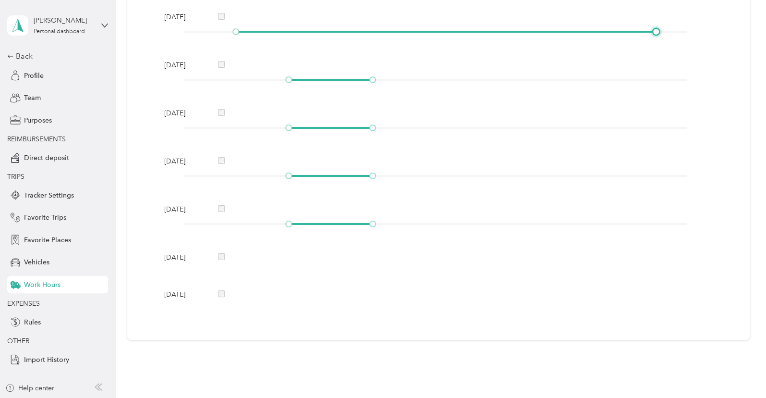
scroll to position [40, 0]
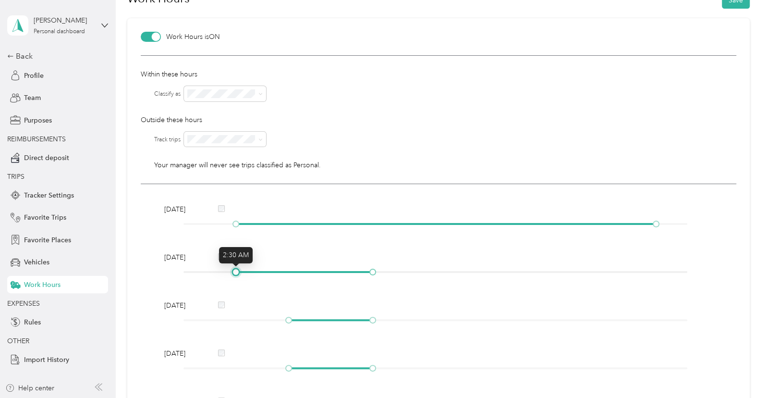
drag, startPoint x: 288, startPoint y: 271, endPoint x: 234, endPoint y: 273, distance: 53.3
click at [234, 273] on div at bounding box center [235, 271] width 5 height 5
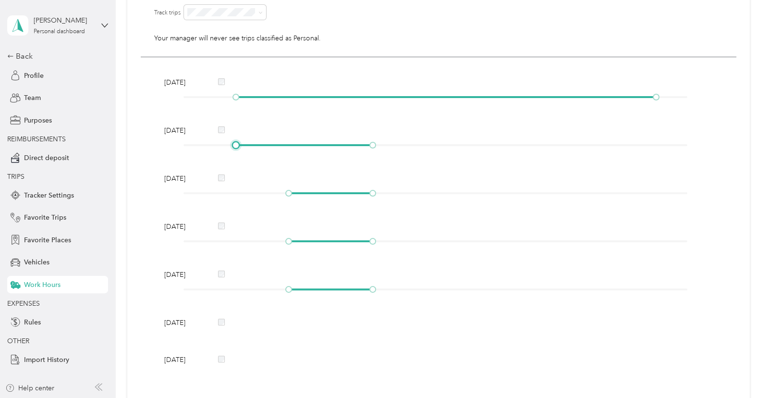
scroll to position [168, 0]
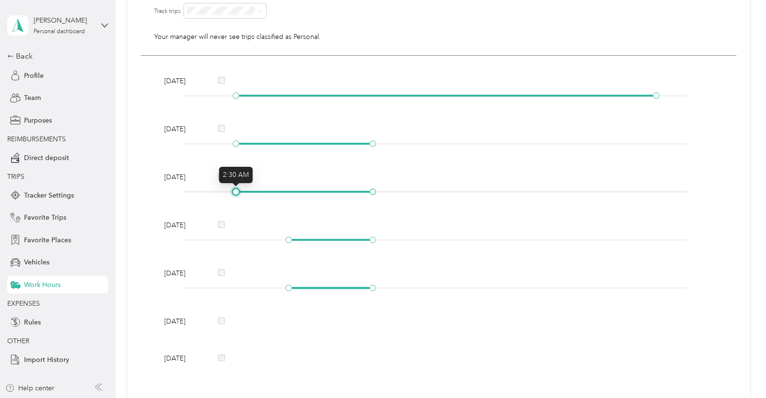
drag, startPoint x: 288, startPoint y: 192, endPoint x: 239, endPoint y: 194, distance: 49.5
click at [238, 194] on div at bounding box center [235, 191] width 5 height 5
drag, startPoint x: 286, startPoint y: 240, endPoint x: 238, endPoint y: 239, distance: 48.0
click at [238, 239] on div at bounding box center [235, 239] width 5 height 5
drag, startPoint x: 288, startPoint y: 288, endPoint x: 236, endPoint y: 286, distance: 51.9
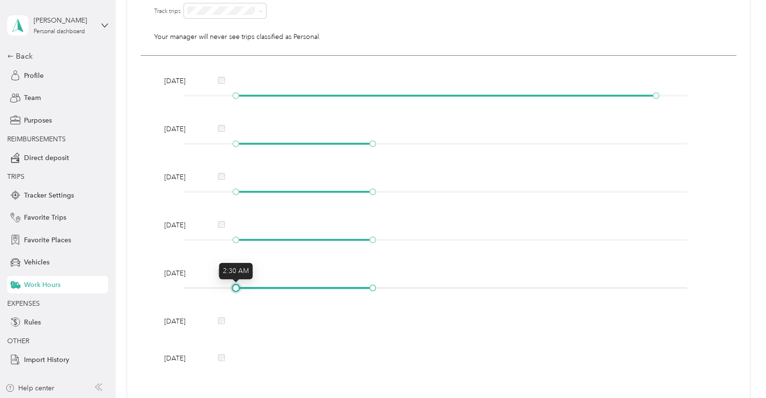
click at [236, 286] on div at bounding box center [235, 287] width 5 height 5
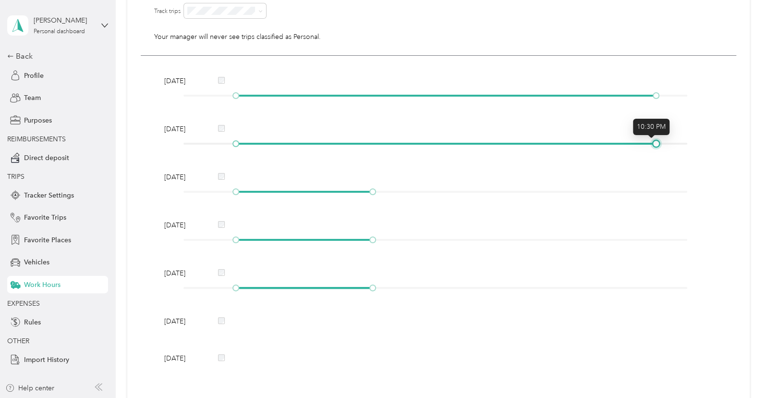
drag, startPoint x: 370, startPoint y: 145, endPoint x: 648, endPoint y: 147, distance: 278.6
click at [654, 146] on div at bounding box center [656, 143] width 5 height 5
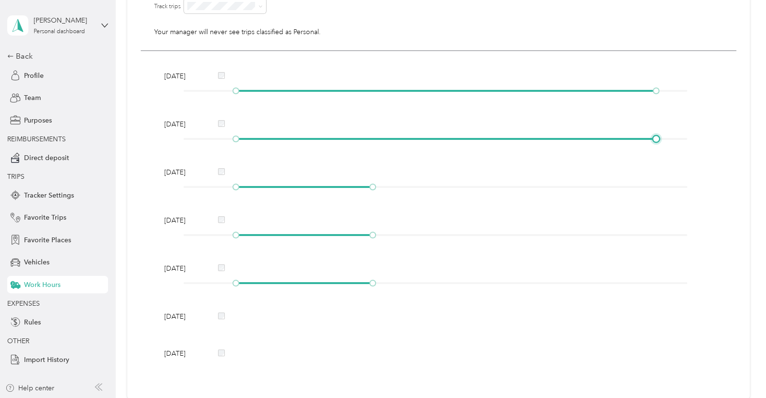
scroll to position [192, 0]
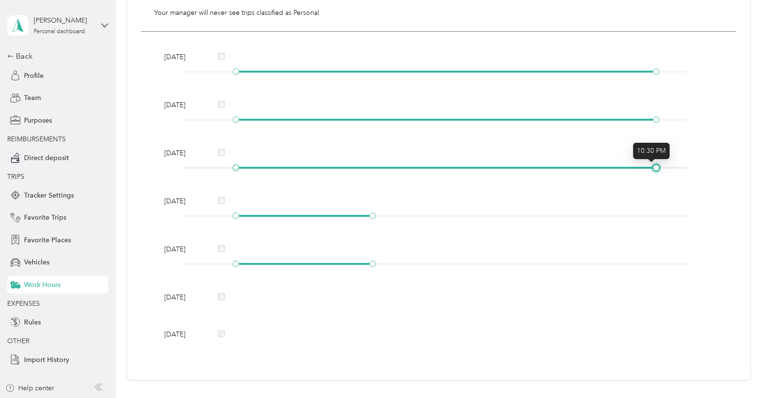
drag, startPoint x: 372, startPoint y: 169, endPoint x: 649, endPoint y: 170, distance: 277.6
click at [654, 170] on div at bounding box center [656, 167] width 5 height 5
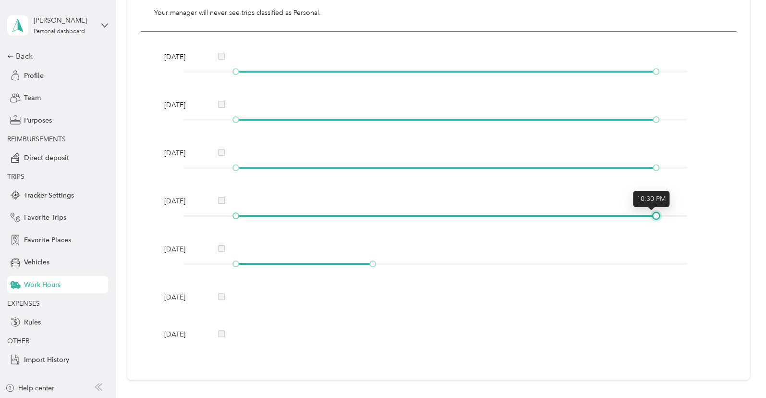
drag, startPoint x: 367, startPoint y: 216, endPoint x: 647, endPoint y: 213, distance: 279.1
click at [647, 213] on div at bounding box center [435, 216] width 504 height 6
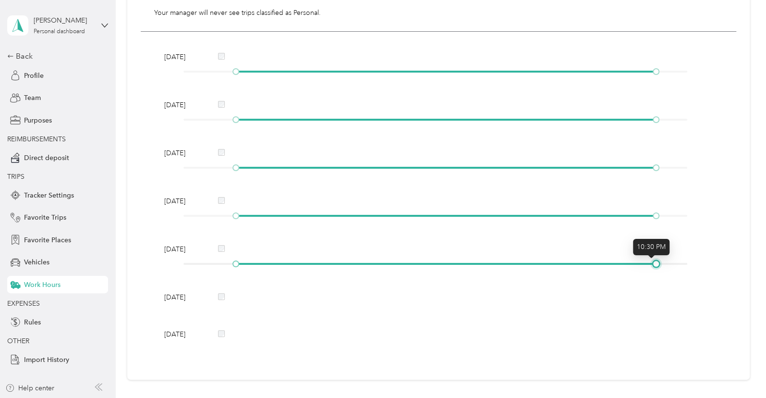
drag, startPoint x: 372, startPoint y: 264, endPoint x: 654, endPoint y: 263, distance: 282.0
click at [654, 263] on div at bounding box center [656, 263] width 5 height 5
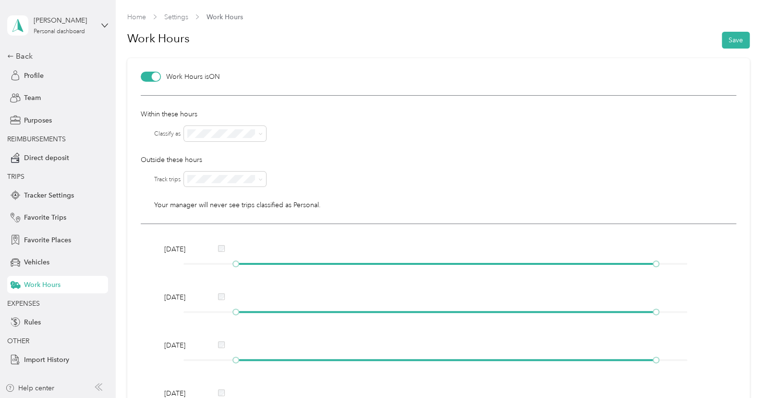
click at [156, 76] on div at bounding box center [156, 77] width 9 height 9
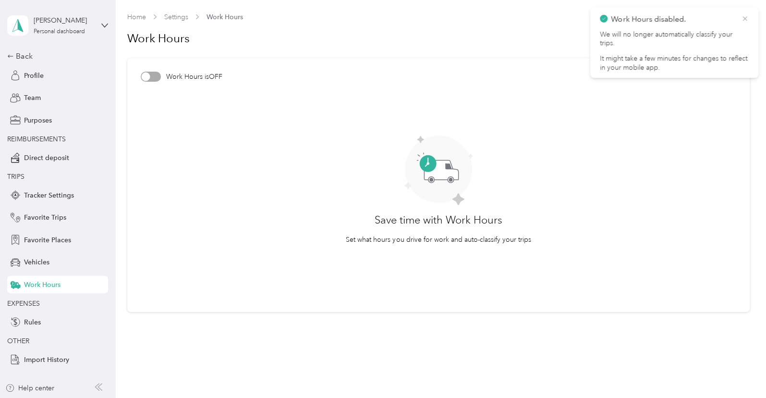
click at [746, 15] on icon at bounding box center [745, 18] width 8 height 9
click at [44, 260] on span "Vehicles" at bounding box center [36, 262] width 25 height 10
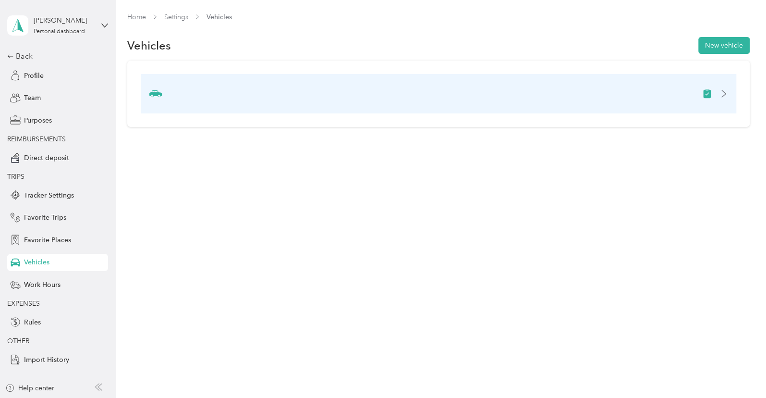
click at [722, 92] on div at bounding box center [715, 94] width 26 height 10
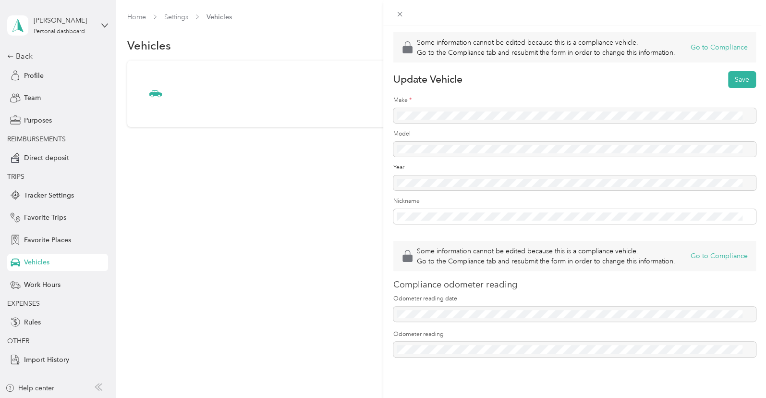
click at [38, 246] on div "Some information cannot be edited because this is a compliance vehicle. Go to t…" at bounding box center [383, 199] width 766 height 398
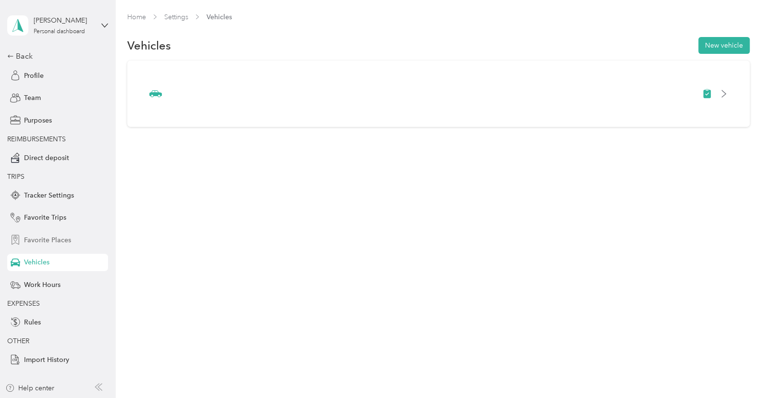
click at [34, 240] on span "Favorite Places" at bounding box center [47, 240] width 47 height 10
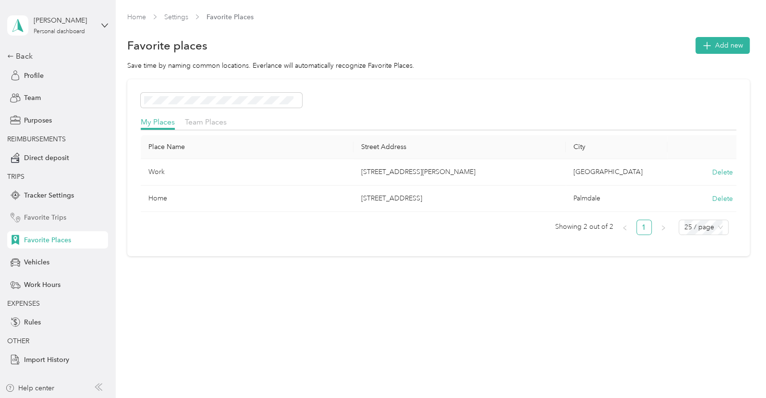
click at [46, 216] on span "Favorite Trips" at bounding box center [45, 217] width 42 height 10
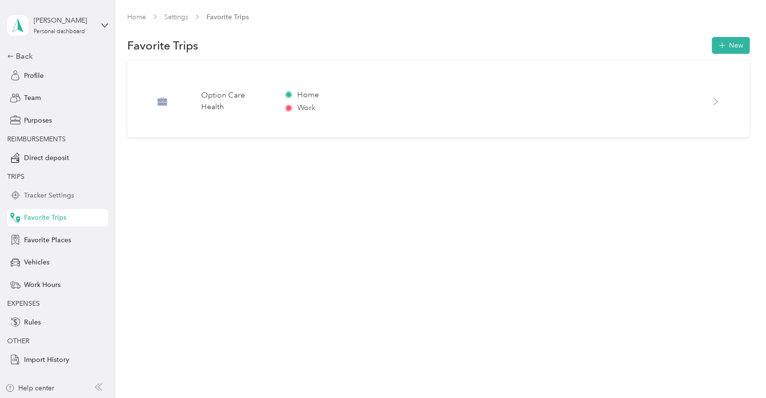
click at [46, 196] on span "Tracker Settings" at bounding box center [49, 195] width 50 height 10
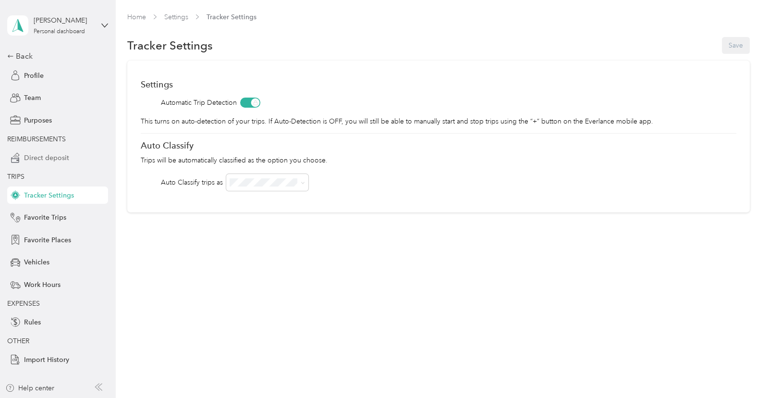
click at [64, 162] on span "Direct deposit" at bounding box center [46, 158] width 45 height 10
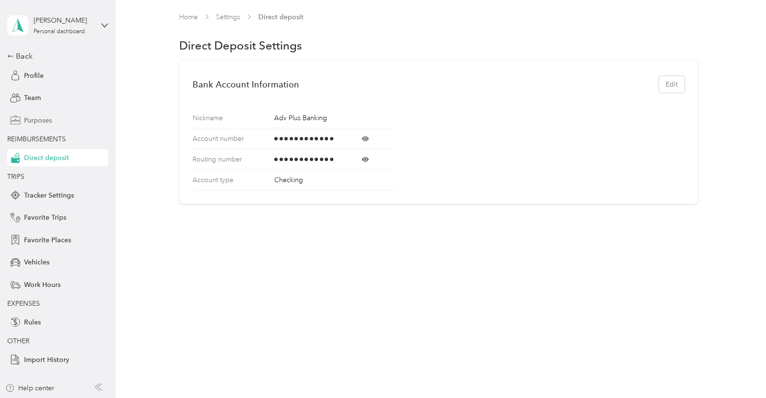
click at [54, 125] on div "Purposes" at bounding box center [57, 119] width 101 height 17
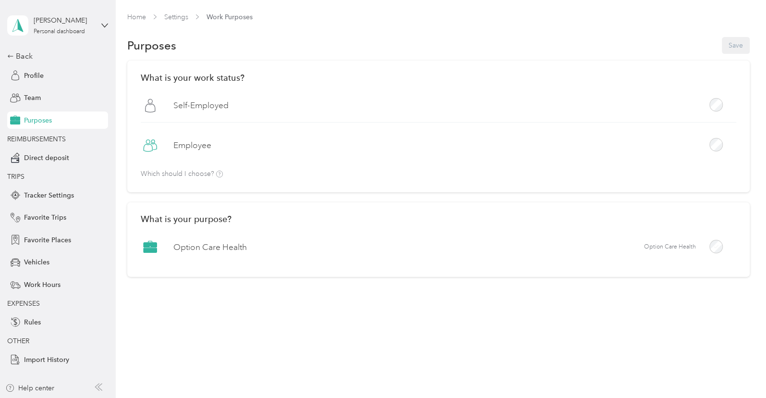
click at [195, 140] on label "Employee" at bounding box center [192, 145] width 38 height 12
click at [675, 243] on span "Option Care Health" at bounding box center [670, 247] width 52 height 9
click at [739, 41] on button "Save" at bounding box center [736, 45] width 28 height 17
click at [60, 89] on div "Team" at bounding box center [57, 97] width 101 height 17
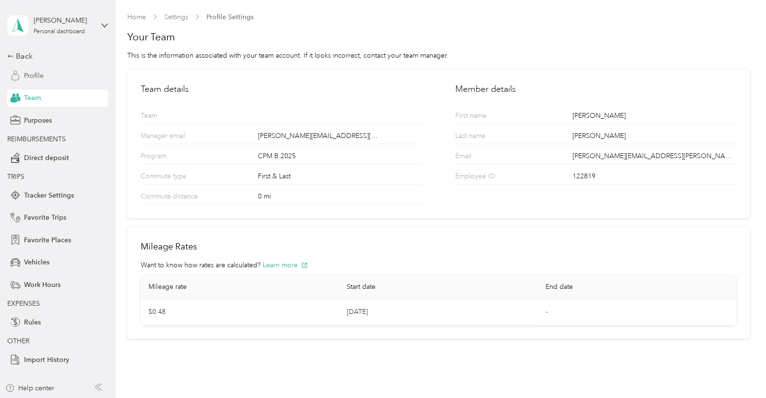
click at [59, 72] on div "Profile" at bounding box center [57, 75] width 101 height 17
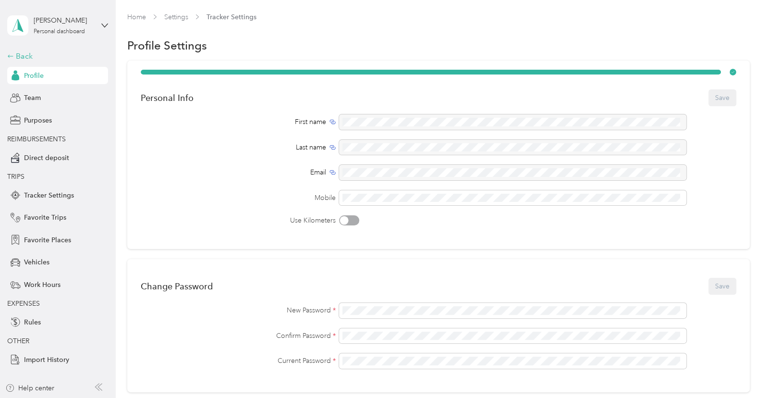
click at [28, 52] on div "Back" at bounding box center [55, 56] width 96 height 12
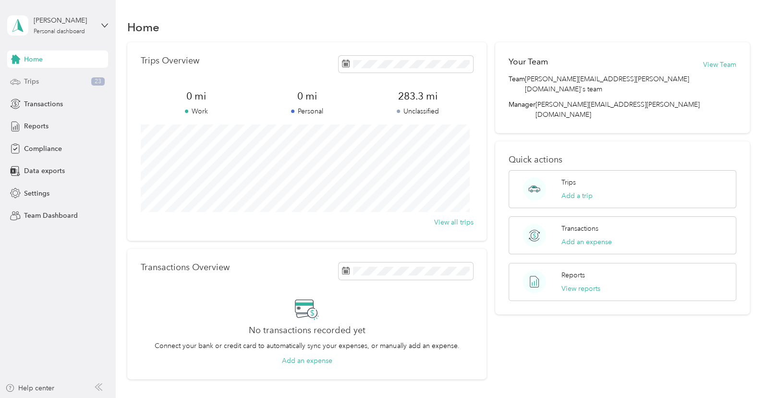
click at [66, 86] on div "Trips 23" at bounding box center [57, 81] width 101 height 17
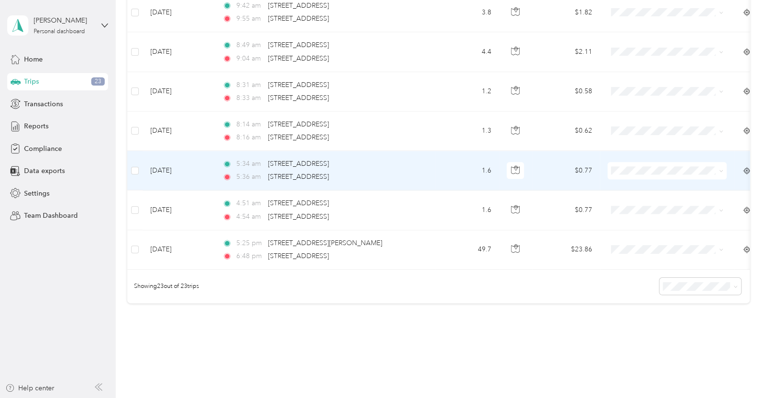
scroll to position [847, 0]
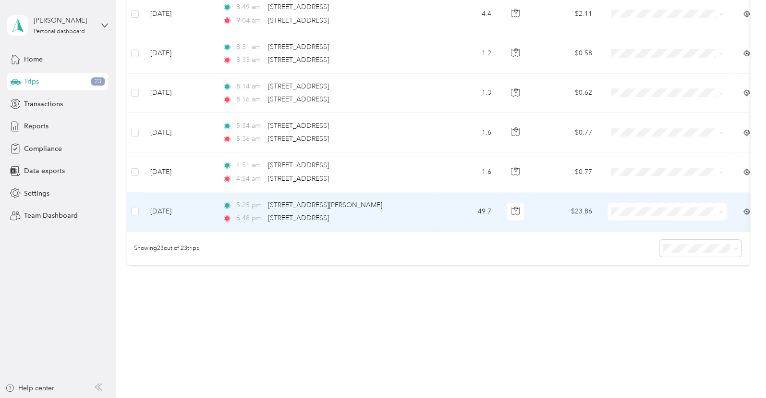
click at [646, 220] on span "Option Care Health" at bounding box center [676, 220] width 89 height 10
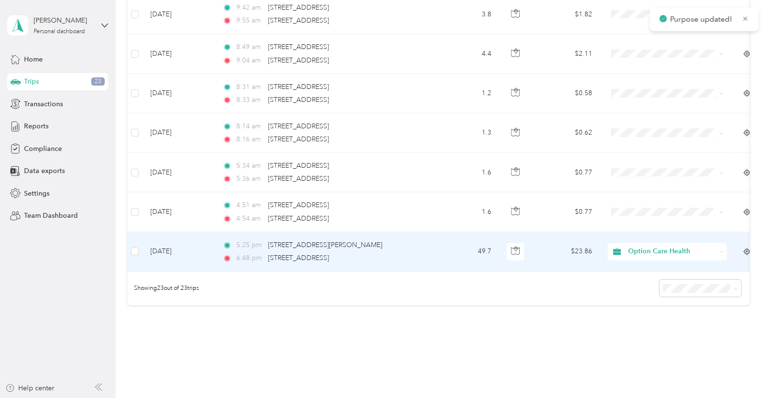
scroll to position [783, 0]
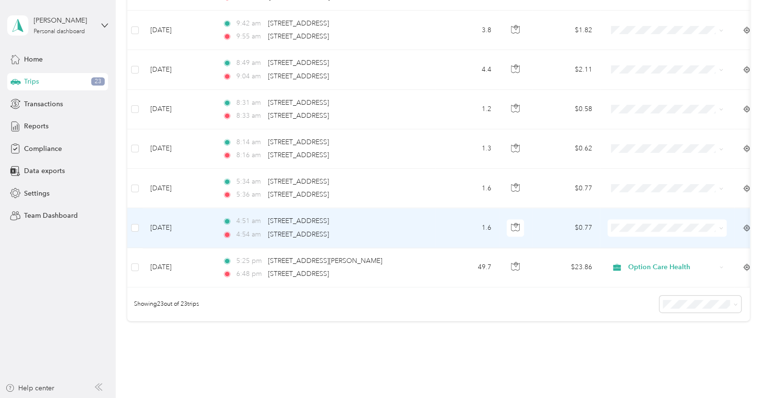
click at [632, 241] on span "Option Care Health" at bounding box center [676, 244] width 89 height 10
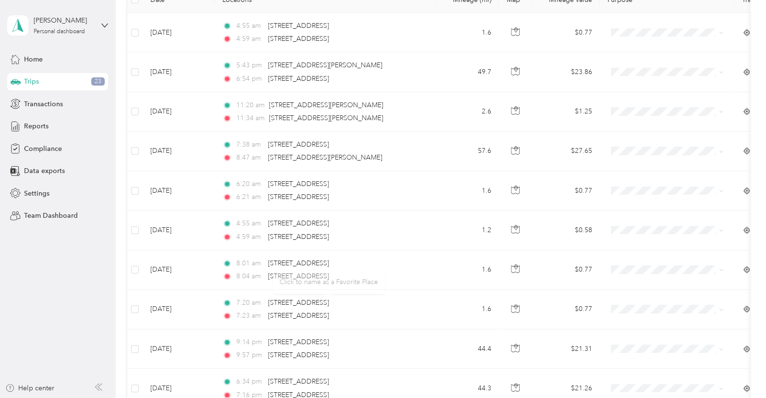
scroll to position [143, 0]
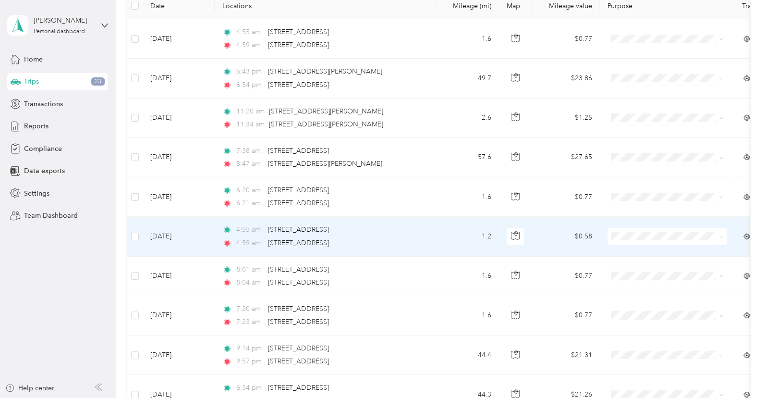
click at [645, 230] on span at bounding box center [667, 236] width 119 height 17
click at [636, 250] on span "Option Care Health" at bounding box center [676, 253] width 89 height 10
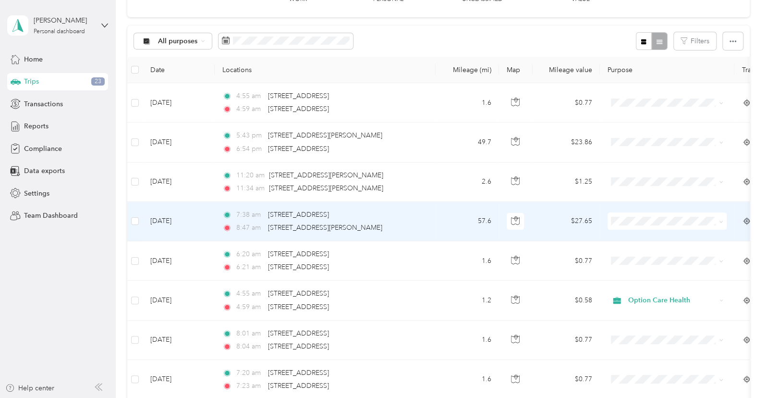
click at [632, 238] on span "Option Care Health" at bounding box center [676, 238] width 89 height 10
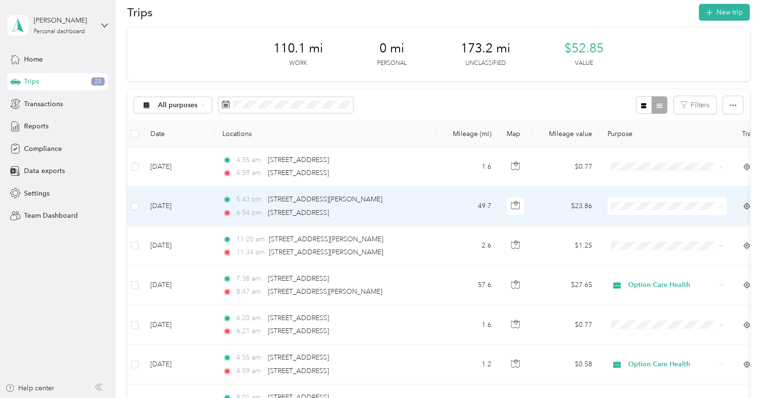
click at [640, 227] on ol "Option Care Health Personal" at bounding box center [667, 232] width 119 height 34
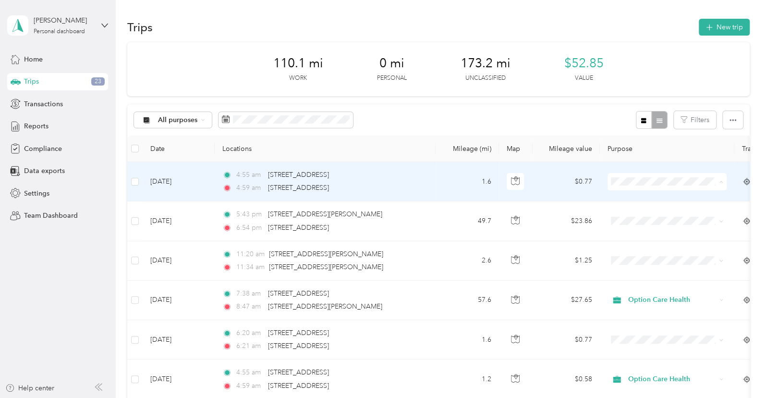
click at [654, 202] on li "Option Care Health" at bounding box center [667, 199] width 119 height 17
click at [648, 193] on li "Option Care Health" at bounding box center [667, 199] width 119 height 17
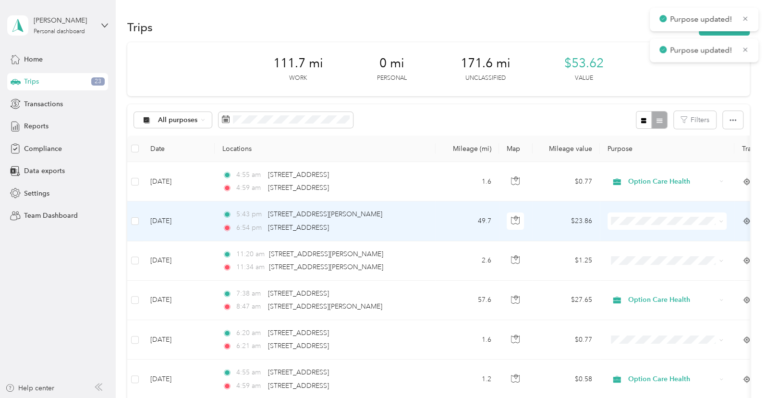
click at [649, 215] on span at bounding box center [667, 220] width 119 height 17
click at [632, 240] on span "Option Care Health" at bounding box center [676, 238] width 89 height 10
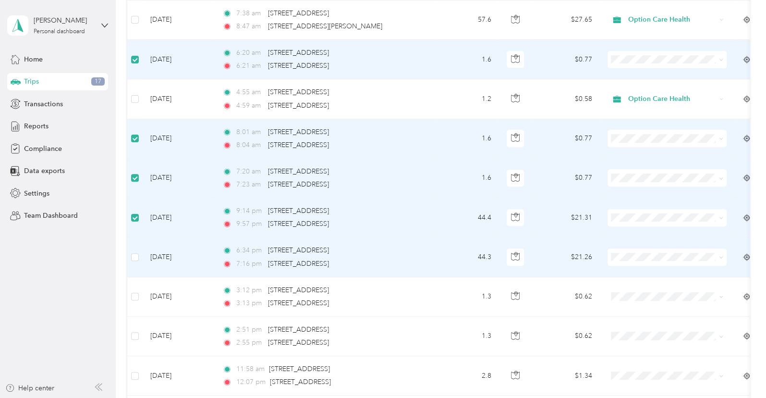
scroll to position [335, 0]
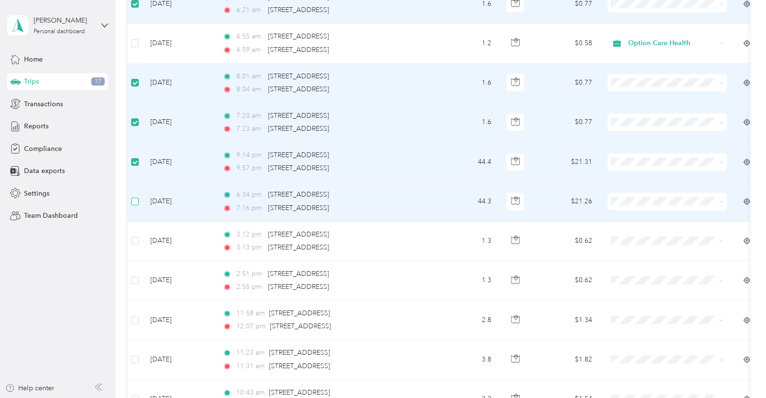
click at [136, 204] on label at bounding box center [135, 201] width 8 height 11
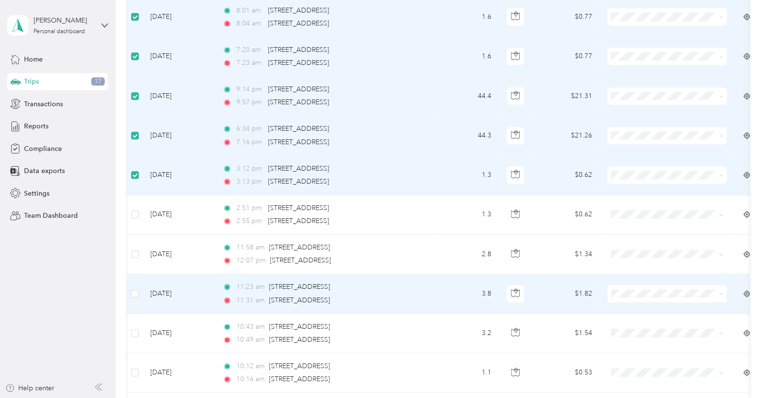
scroll to position [463, 0]
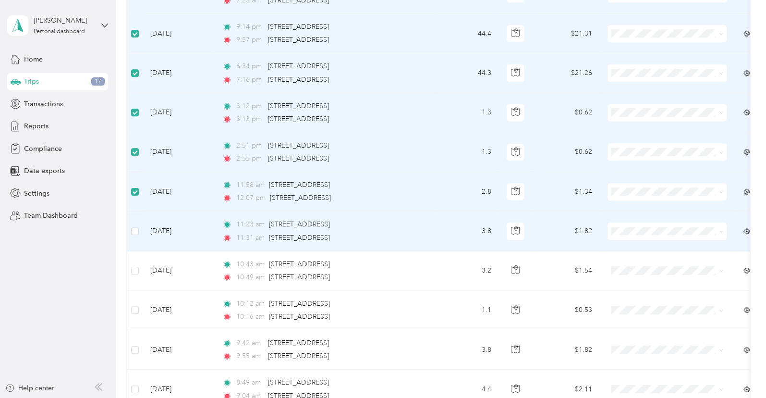
click at [139, 229] on td at bounding box center [134, 230] width 15 height 39
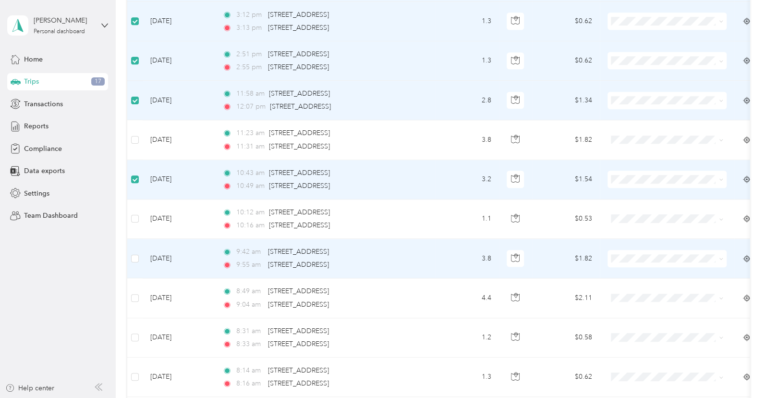
scroll to position [591, 0]
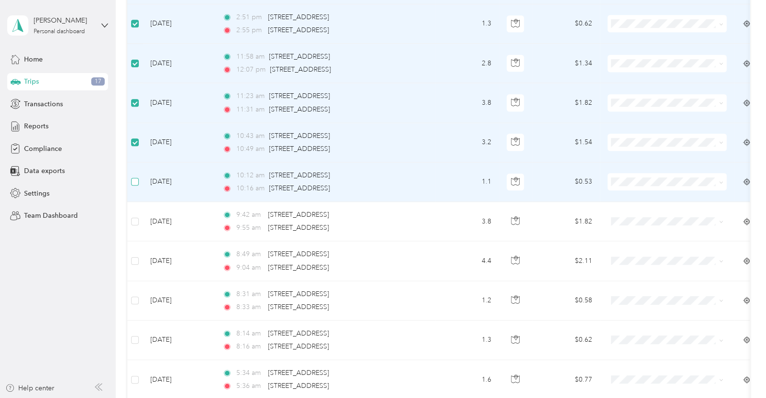
click at [134, 186] on label at bounding box center [135, 181] width 8 height 11
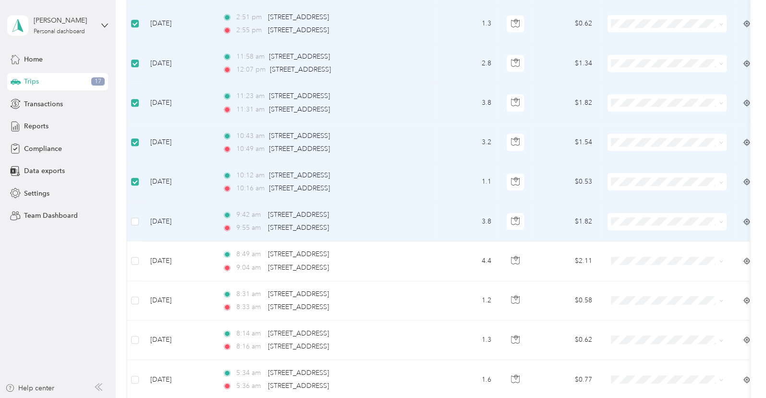
click at [138, 223] on td at bounding box center [134, 221] width 15 height 39
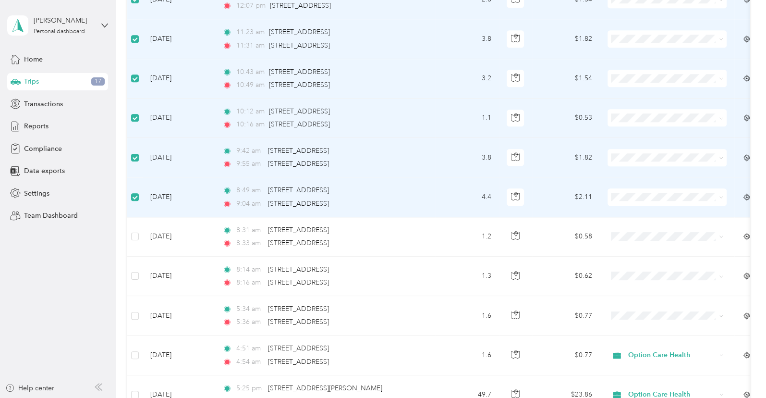
scroll to position [783, 0]
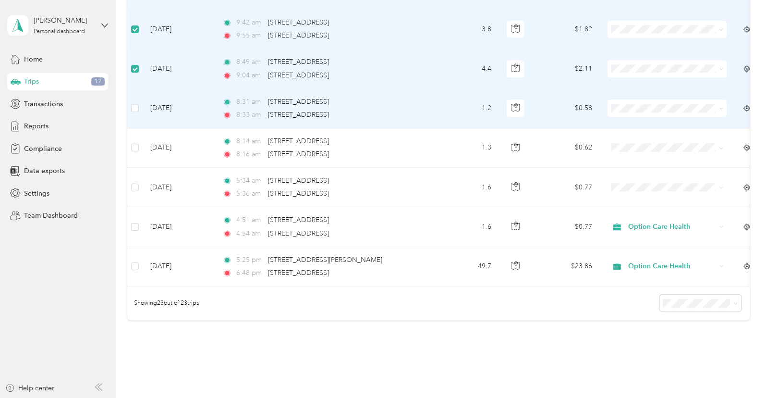
click at [135, 113] on td at bounding box center [134, 108] width 15 height 39
click at [135, 112] on td at bounding box center [134, 108] width 15 height 39
click at [134, 116] on td at bounding box center [134, 108] width 15 height 39
click at [135, 111] on label at bounding box center [135, 108] width 8 height 11
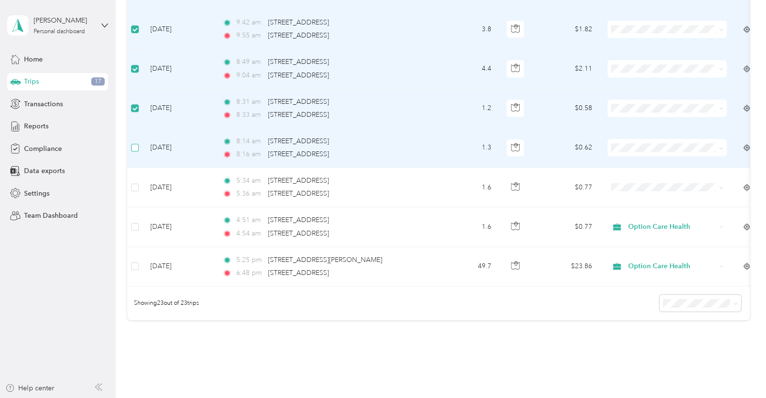
click at [135, 142] on label at bounding box center [135, 147] width 8 height 11
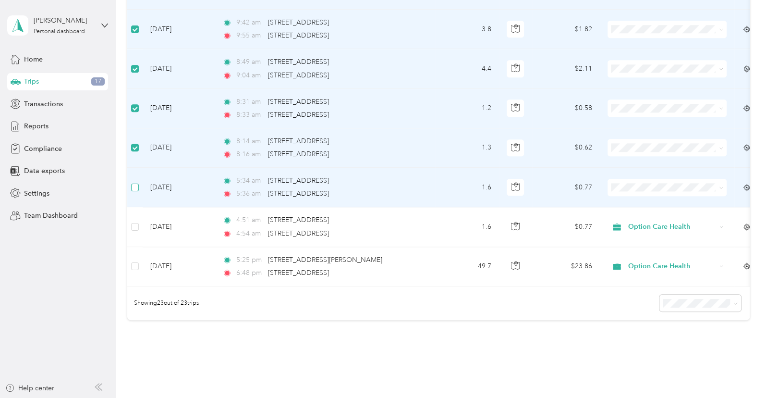
click at [135, 194] on td at bounding box center [134, 187] width 15 height 39
click at [135, 190] on label at bounding box center [135, 187] width 8 height 11
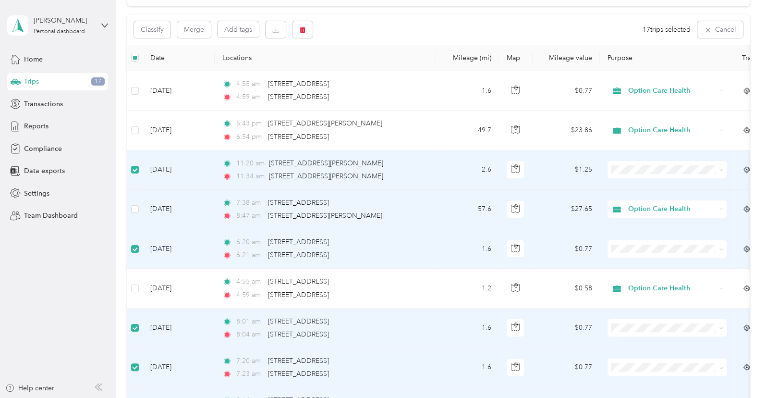
scroll to position [78, 0]
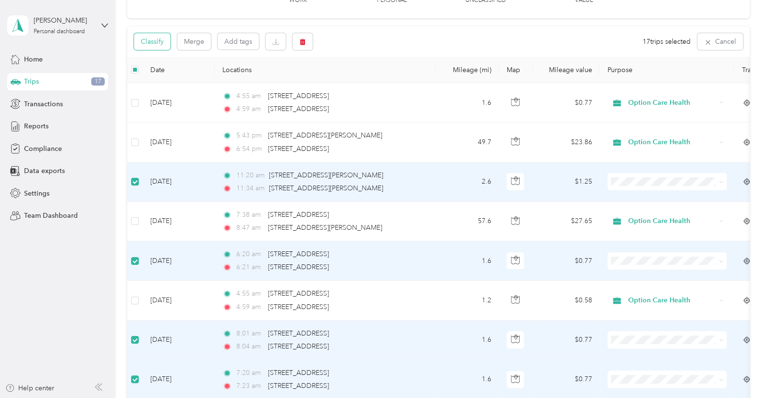
click at [154, 41] on button "Classify" at bounding box center [152, 41] width 37 height 17
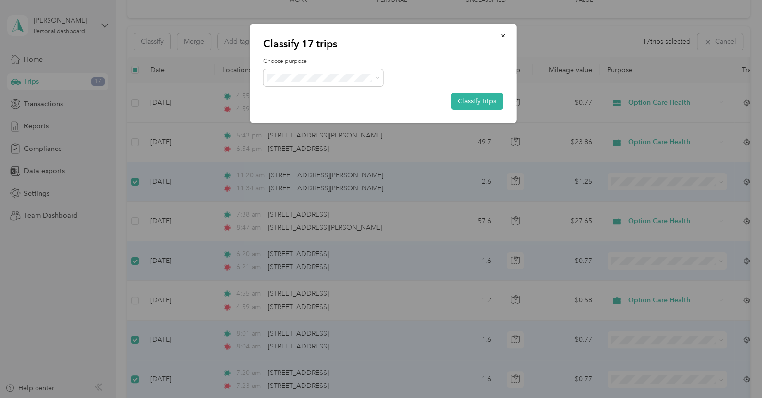
click at [311, 107] on span "Personal" at bounding box center [331, 111] width 89 height 10
click at [470, 96] on button "Classify trips" at bounding box center [477, 101] width 52 height 17
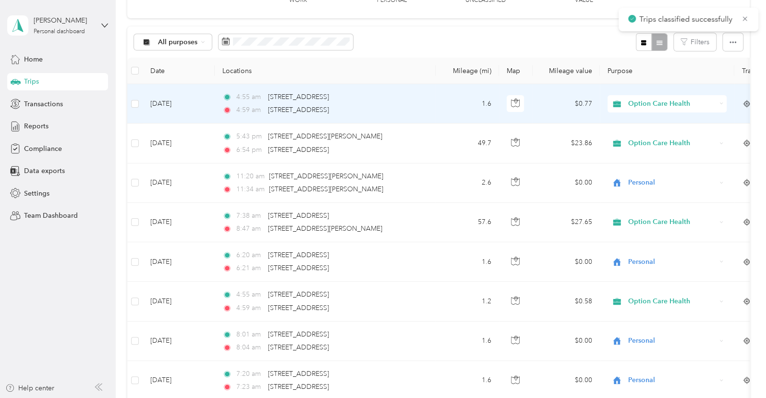
scroll to position [0, 0]
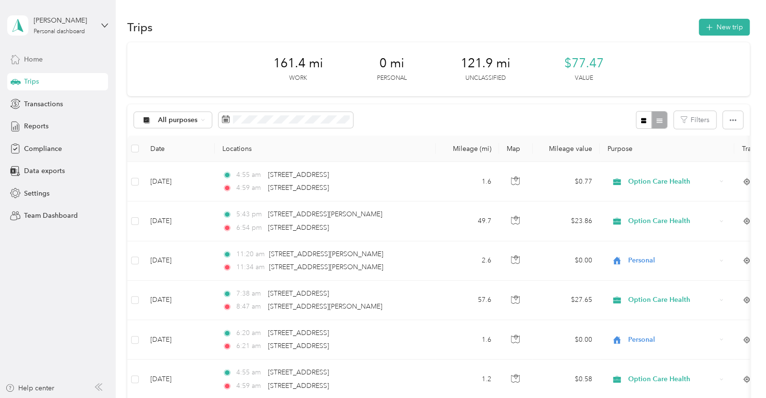
click at [38, 60] on span "Home" at bounding box center [33, 59] width 19 height 10
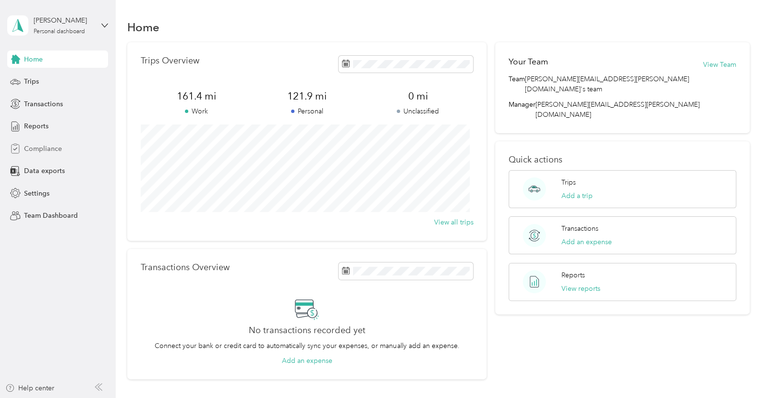
click at [53, 142] on div "Compliance" at bounding box center [57, 148] width 101 height 17
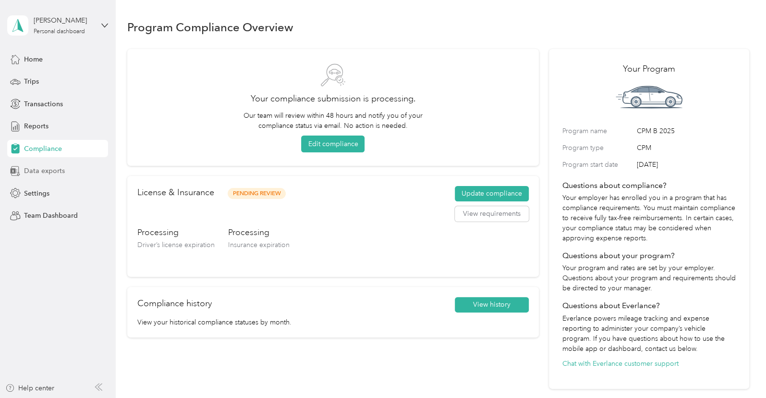
click at [54, 172] on span "Data exports" at bounding box center [44, 171] width 41 height 10
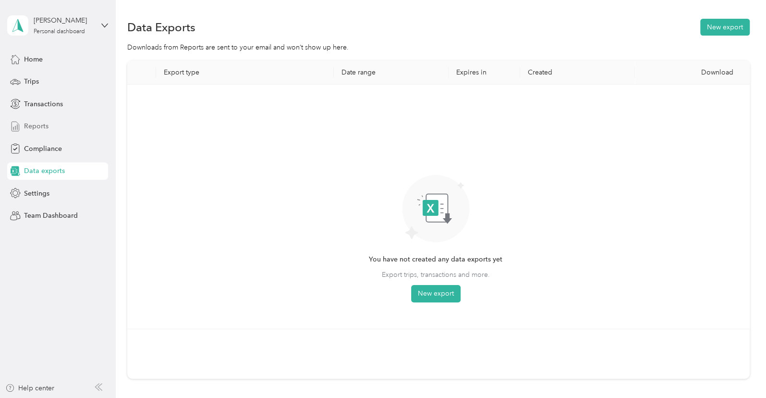
click at [58, 122] on div "Reports" at bounding box center [57, 126] width 101 height 17
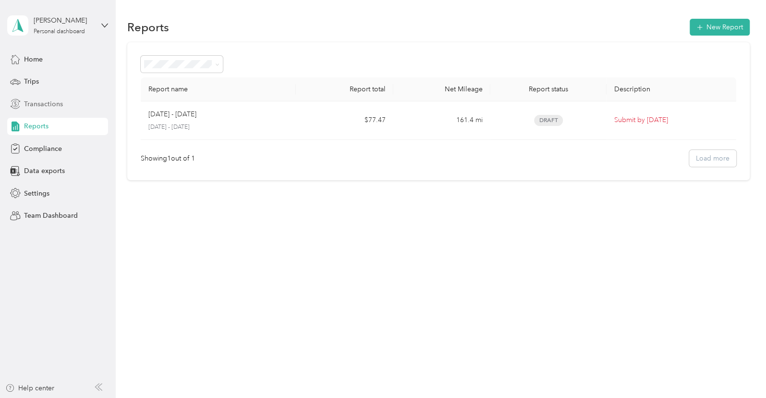
click at [66, 102] on div "Transactions" at bounding box center [57, 103] width 101 height 17
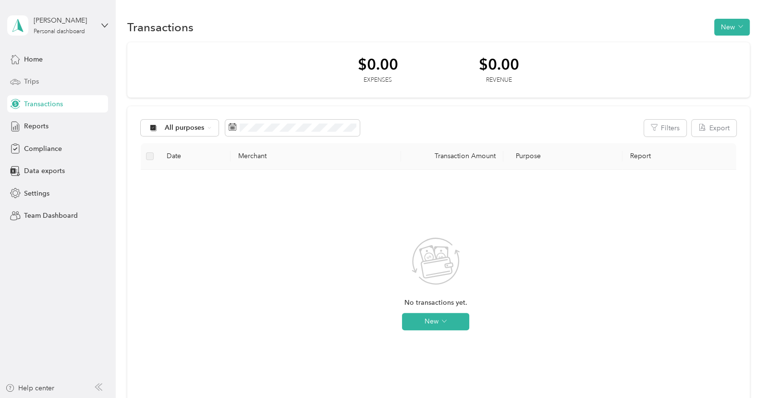
click at [56, 79] on div "Trips" at bounding box center [57, 81] width 101 height 17
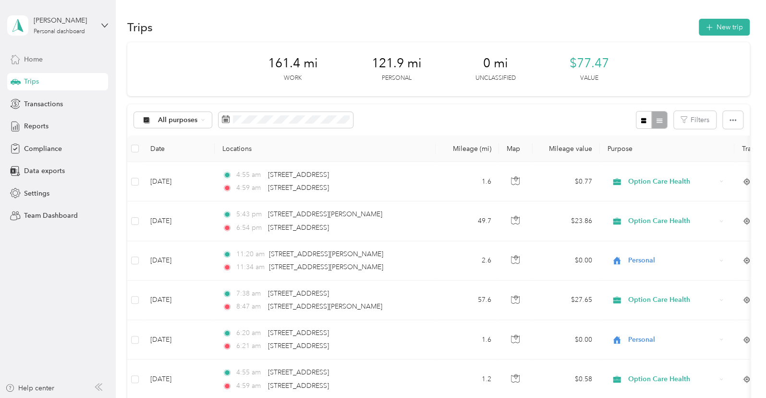
click at [66, 62] on div "Home" at bounding box center [57, 58] width 101 height 17
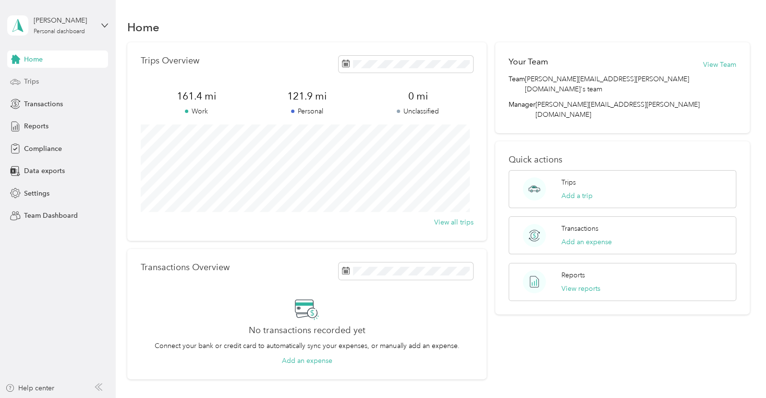
click at [67, 83] on div "Trips" at bounding box center [57, 81] width 101 height 17
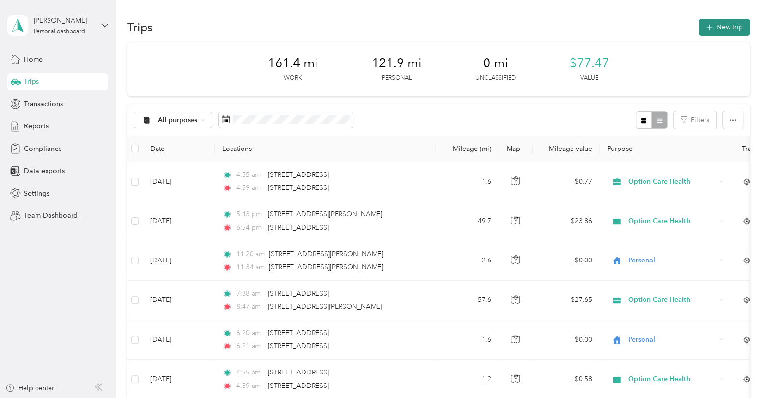
click at [721, 28] on button "New trip" at bounding box center [724, 27] width 51 height 17
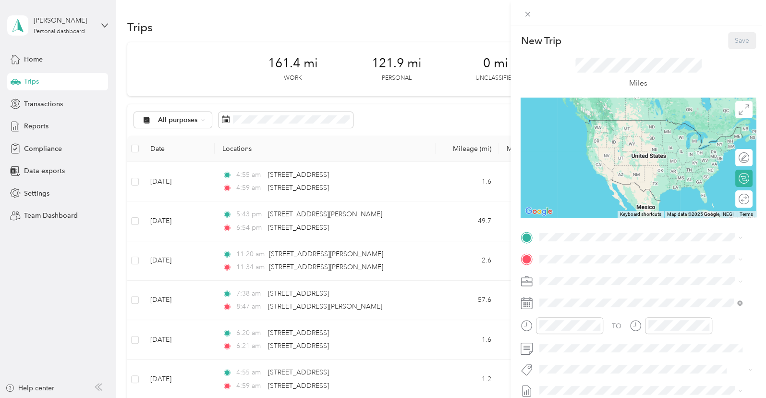
click at [586, 250] on div "TO Add photo" at bounding box center [638, 346] width 235 height 232
click at [596, 288] on div "Home [STREET_ADDRESS][US_STATE]" at bounding box center [606, 281] width 96 height 20
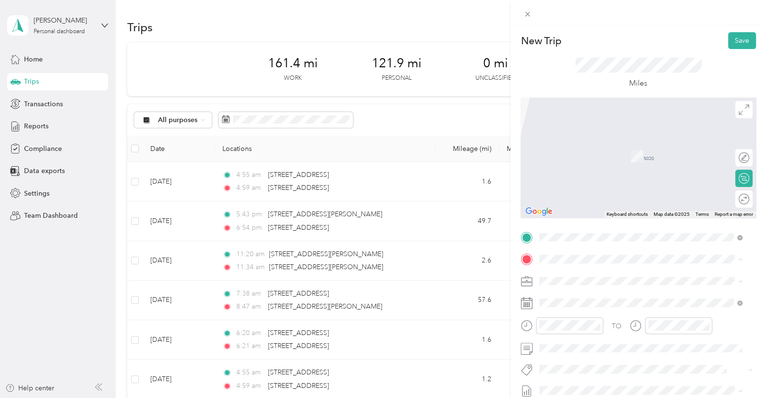
click at [580, 342] on span "[STREET_ADDRESS][PERSON_NAME][US_STATE]" at bounding box center [632, 338] width 149 height 8
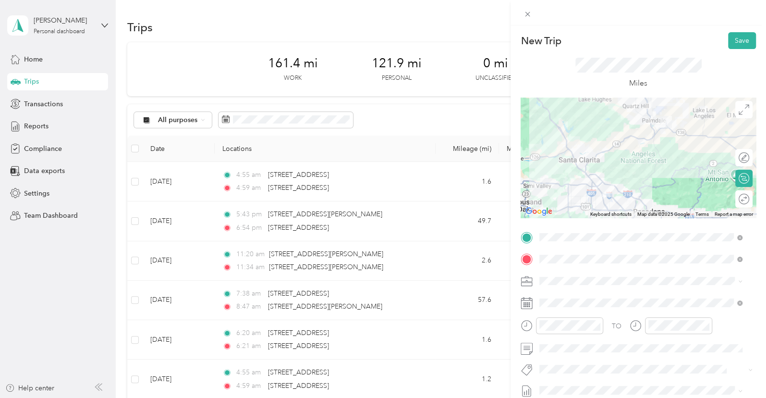
scroll to position [64, 0]
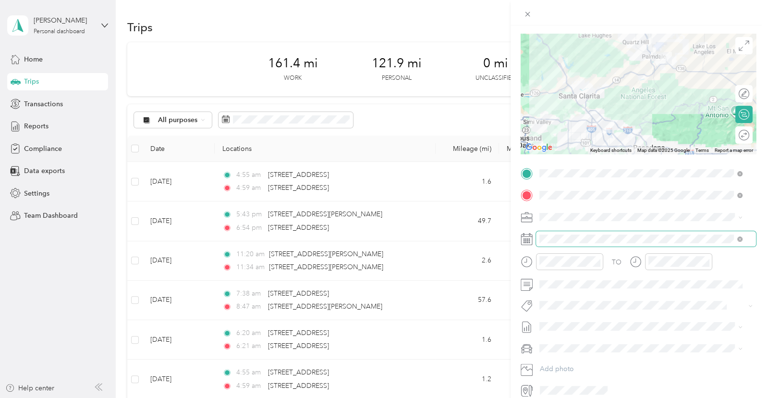
click at [585, 228] on div "TO Add photo" at bounding box center [638, 282] width 235 height 232
click at [585, 233] on span at bounding box center [646, 238] width 220 height 15
click at [590, 243] on span at bounding box center [646, 238] width 220 height 15
click at [528, 240] on icon at bounding box center [527, 239] width 12 height 12
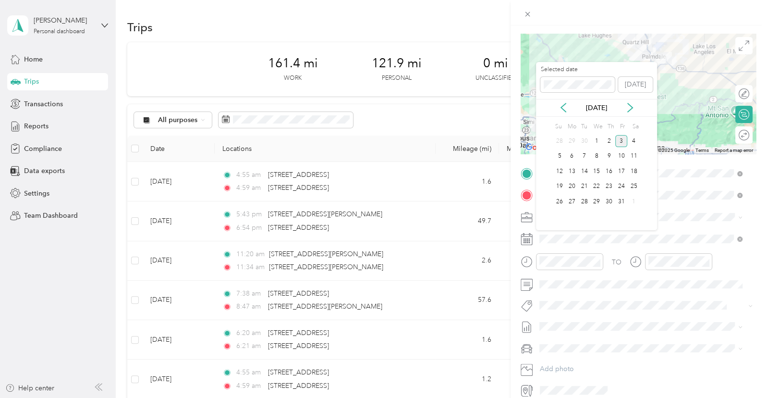
click at [561, 101] on div "[DATE]" at bounding box center [596, 108] width 121 height 18
click at [562, 103] on icon at bounding box center [564, 108] width 10 height 10
click at [573, 142] on div "1" at bounding box center [572, 141] width 12 height 12
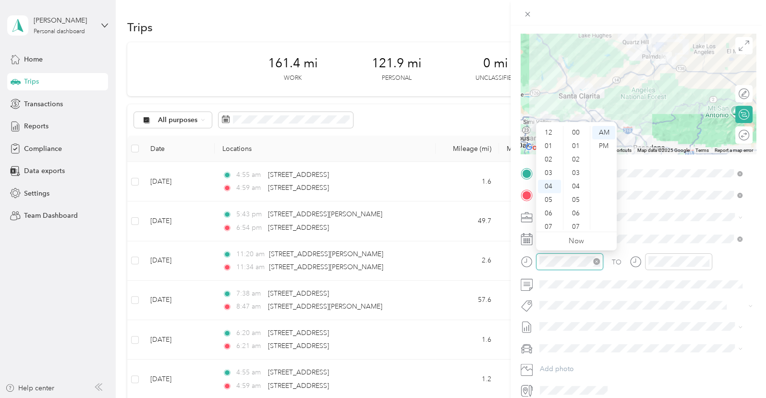
scroll to position [309, 0]
click at [597, 260] on icon "close-circle" at bounding box center [596, 261] width 7 height 7
click at [551, 184] on div "08" at bounding box center [549, 187] width 23 height 13
click at [546, 172] on div "07" at bounding box center [549, 168] width 23 height 13
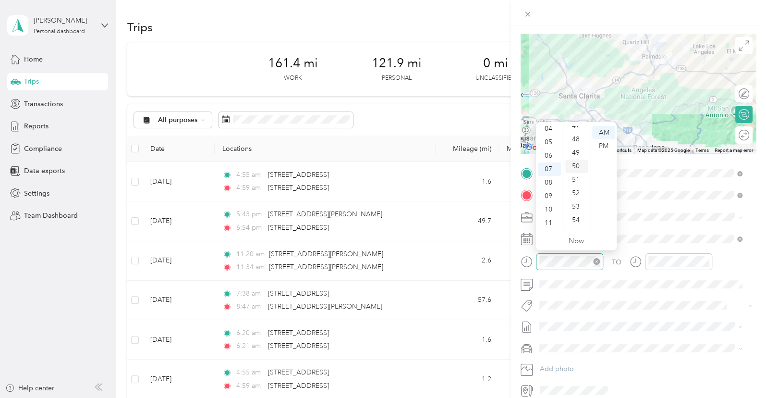
click at [578, 164] on div "50" at bounding box center [576, 165] width 23 height 13
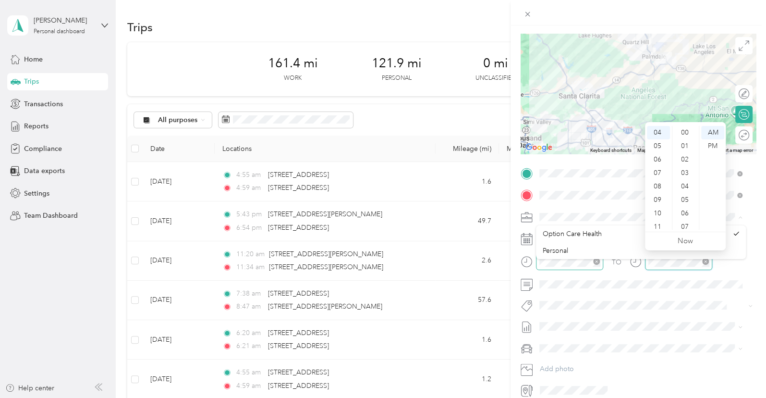
scroll to position [309, 0]
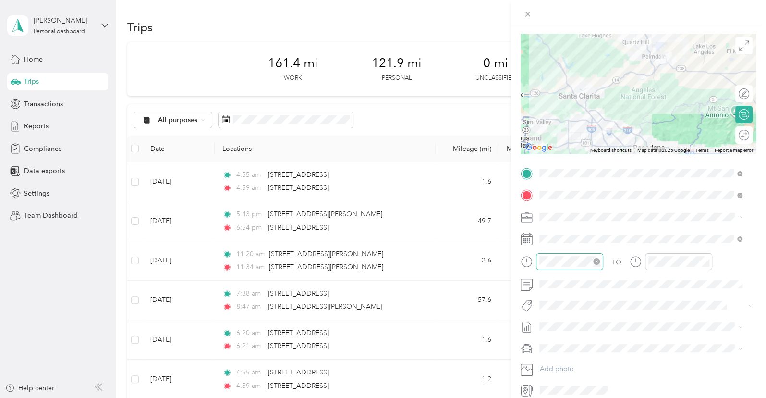
click at [603, 229] on div "Option Care Health" at bounding box center [635, 234] width 185 height 10
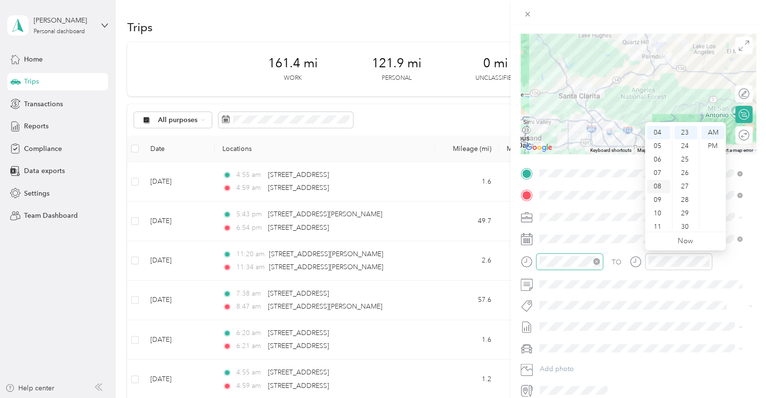
click at [660, 186] on div "08" at bounding box center [658, 186] width 23 height 13
click at [687, 177] on div "55" at bounding box center [685, 178] width 23 height 13
click at [737, 270] on div "TO" at bounding box center [638, 265] width 235 height 24
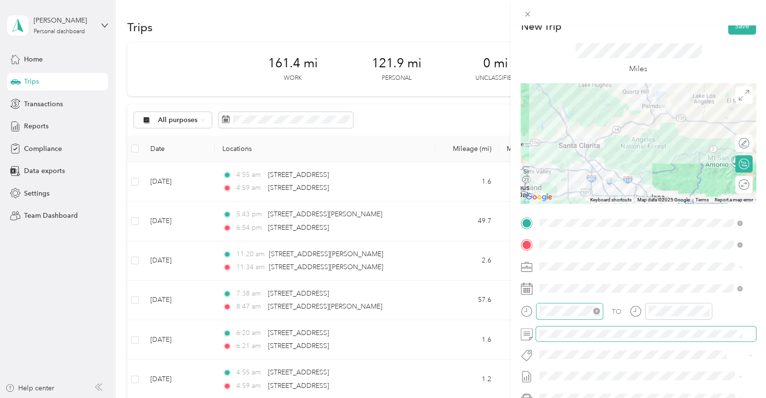
scroll to position [0, 0]
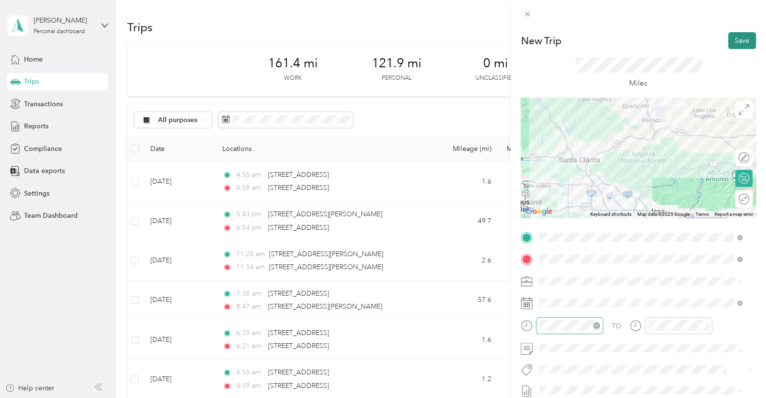
click at [728, 40] on button "Save" at bounding box center [742, 40] width 28 height 17
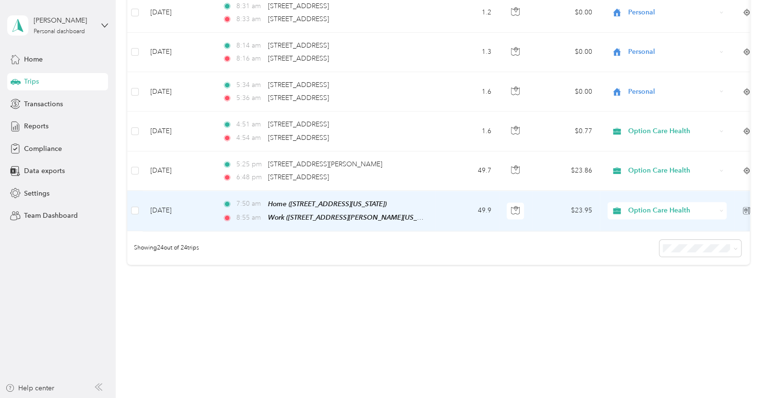
drag, startPoint x: 379, startPoint y: 199, endPoint x: 455, endPoint y: 202, distance: 76.4
click at [455, 202] on td "49.9" at bounding box center [467, 211] width 63 height 40
click at [456, 205] on div at bounding box center [383, 199] width 766 height 398
click at [456, 205] on td "49.9" at bounding box center [467, 211] width 63 height 40
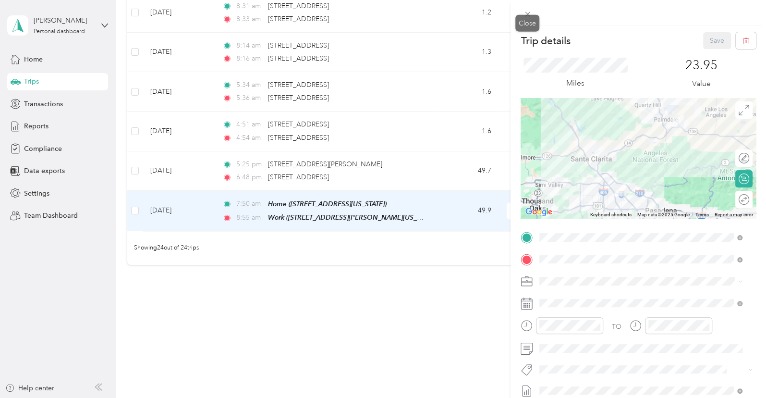
drag, startPoint x: 527, startPoint y: 13, endPoint x: 509, endPoint y: 34, distance: 27.2
click at [527, 13] on icon at bounding box center [528, 14] width 8 height 8
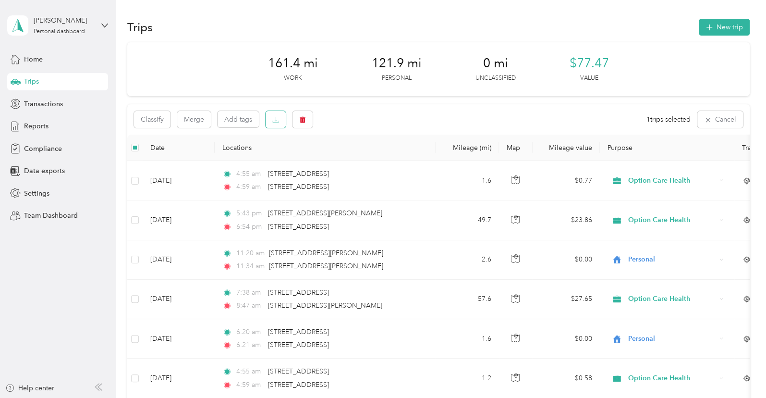
click at [281, 121] on button "button" at bounding box center [276, 119] width 20 height 17
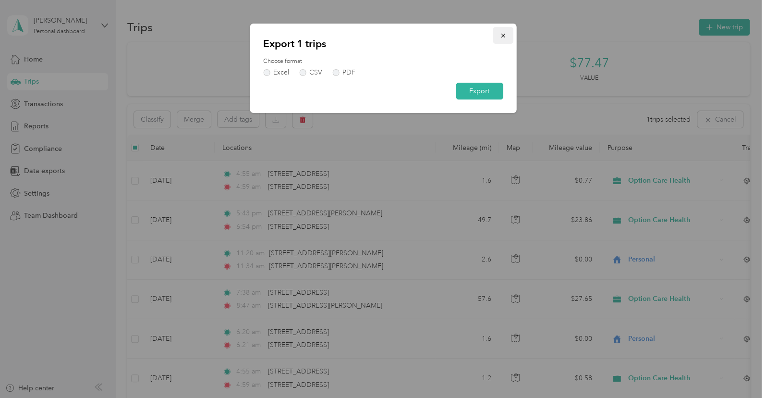
click at [501, 37] on icon "button" at bounding box center [503, 35] width 7 height 7
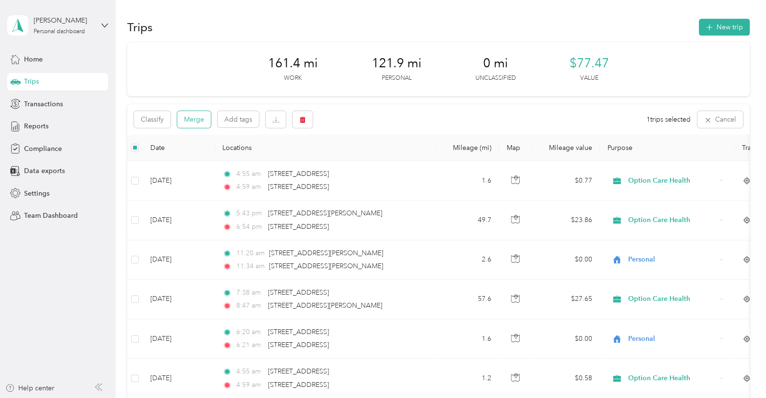
click at [196, 119] on button "Merge" at bounding box center [194, 119] width 34 height 17
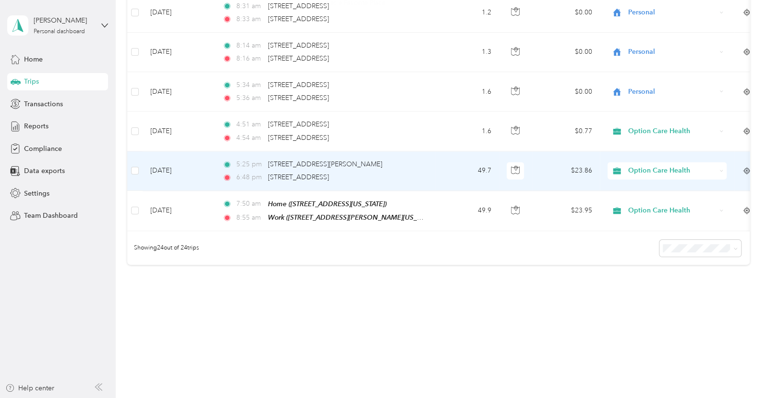
scroll to position [887, 0]
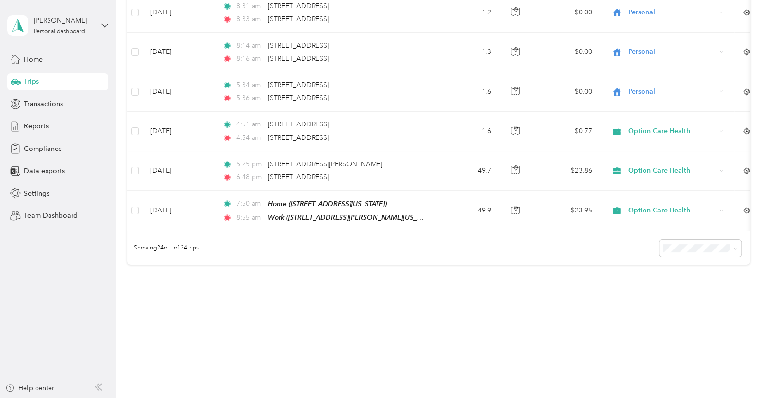
drag, startPoint x: 340, startPoint y: 232, endPoint x: 384, endPoint y: 228, distance: 44.0
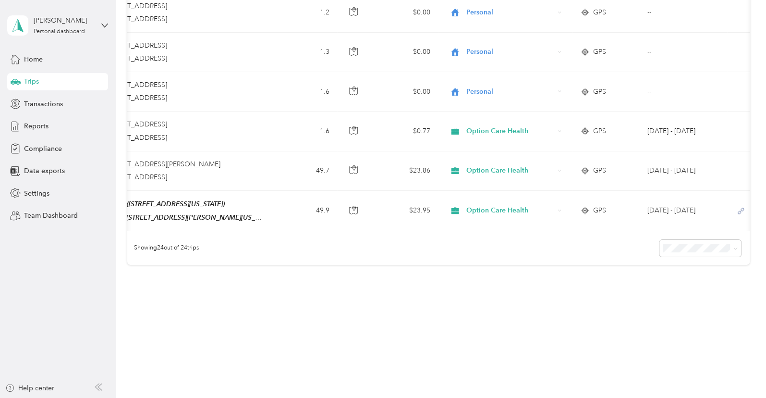
scroll to position [0, 161]
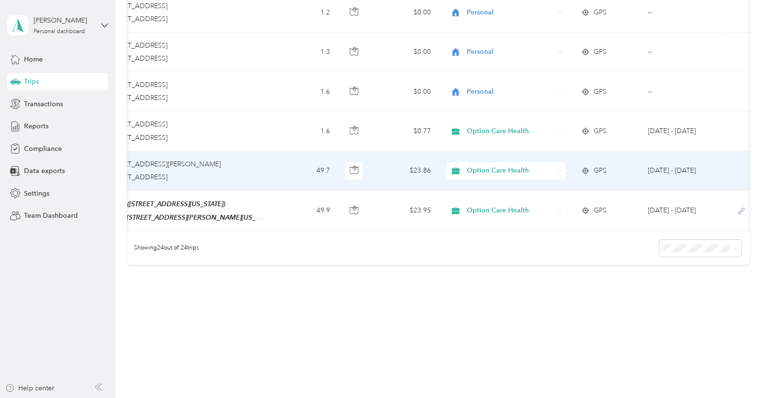
click at [567, 157] on td "Option Care Health" at bounding box center [506, 170] width 134 height 39
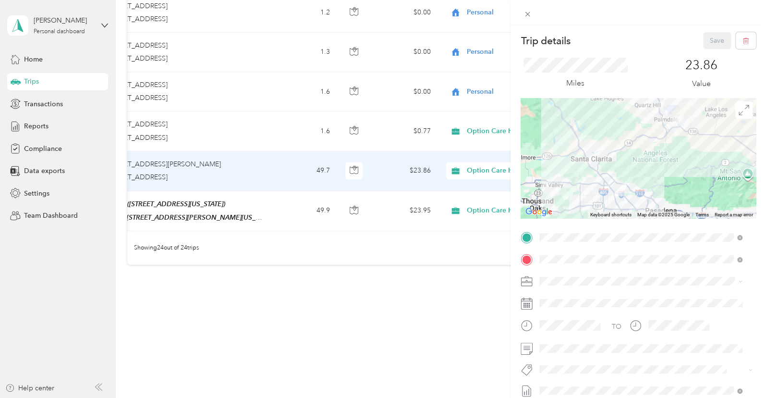
click at [340, 280] on div "Trip details Save This trip cannot be edited because it is either under review,…" at bounding box center [383, 199] width 766 height 398
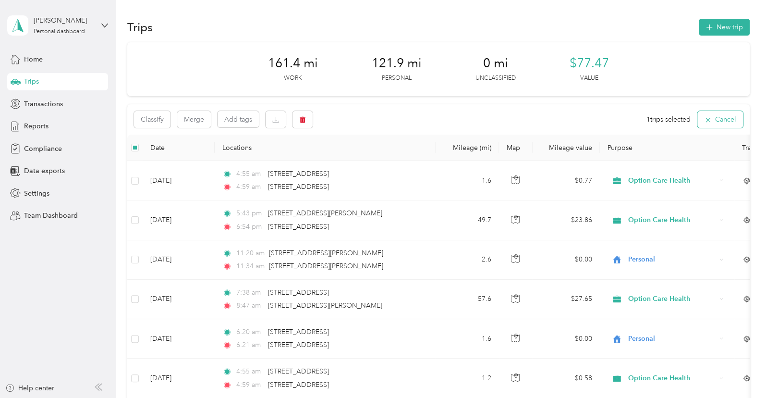
click at [710, 119] on button "Cancel" at bounding box center [720, 119] width 46 height 17
click at [716, 25] on button "New trip" at bounding box center [724, 27] width 51 height 17
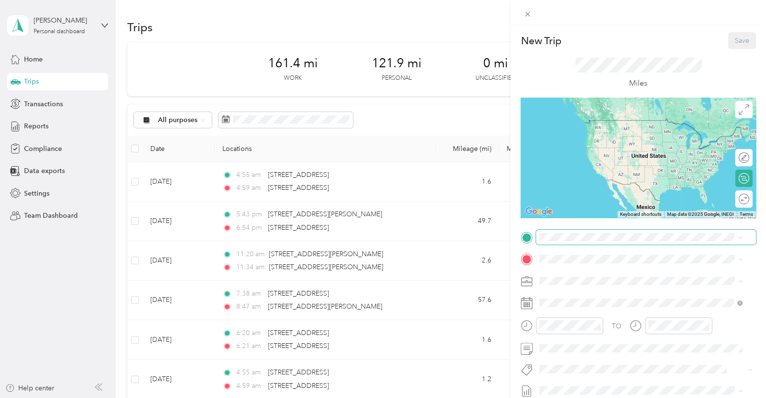
click at [584, 243] on span at bounding box center [646, 237] width 220 height 15
click at [602, 310] on div "Work" at bounding box center [632, 305] width 149 height 9
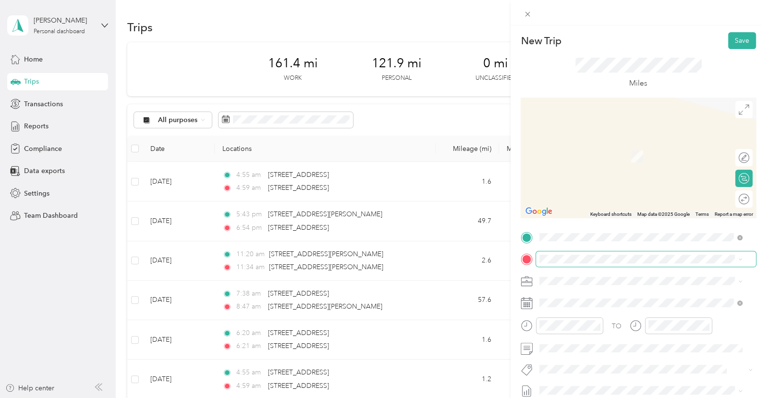
drag, startPoint x: 601, startPoint y: 270, endPoint x: 599, endPoint y: 263, distance: 7.6
click at [599, 268] on div "TO Add photo" at bounding box center [638, 346] width 235 height 232
click at [592, 304] on span "[STREET_ADDRESS][US_STATE]" at bounding box center [606, 308] width 96 height 8
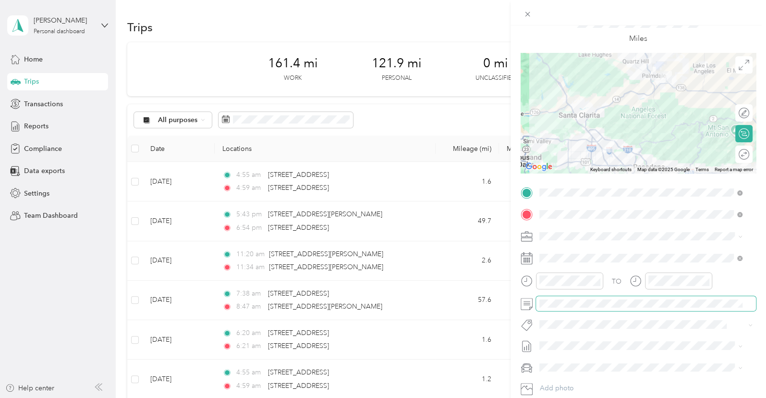
scroll to position [64, 0]
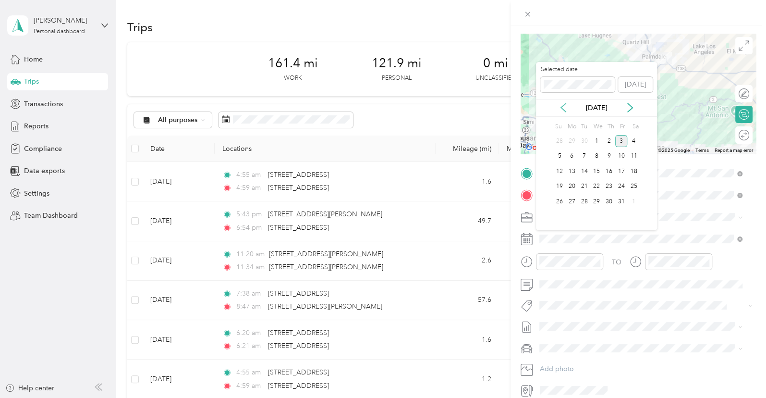
click at [564, 106] on icon at bounding box center [564, 108] width 10 height 10
click at [571, 143] on div "1" at bounding box center [572, 141] width 12 height 12
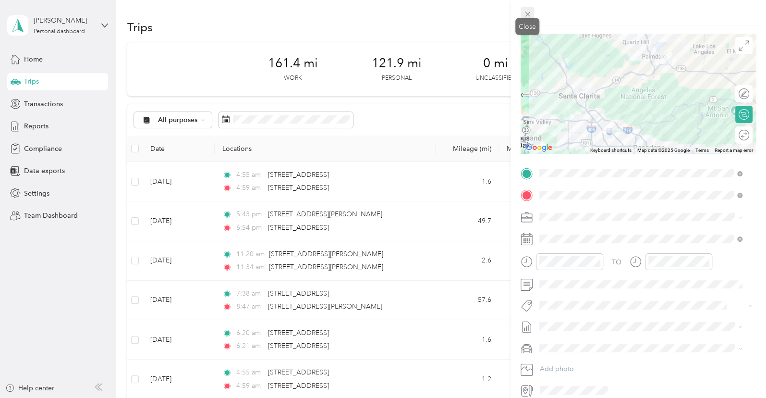
click at [530, 11] on icon at bounding box center [528, 14] width 8 height 8
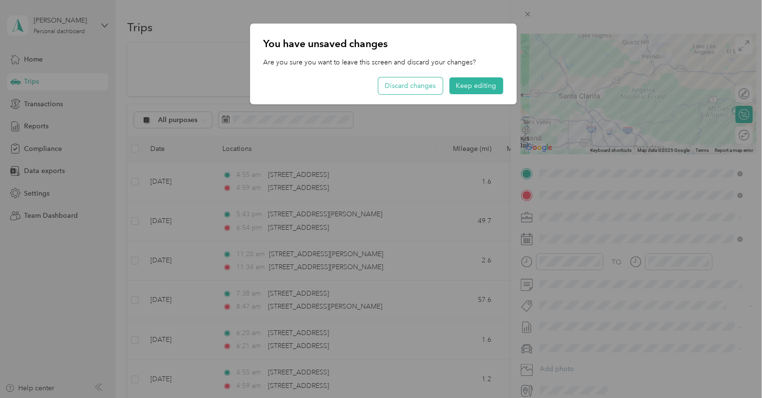
click at [407, 82] on button "Discard changes" at bounding box center [410, 85] width 64 height 17
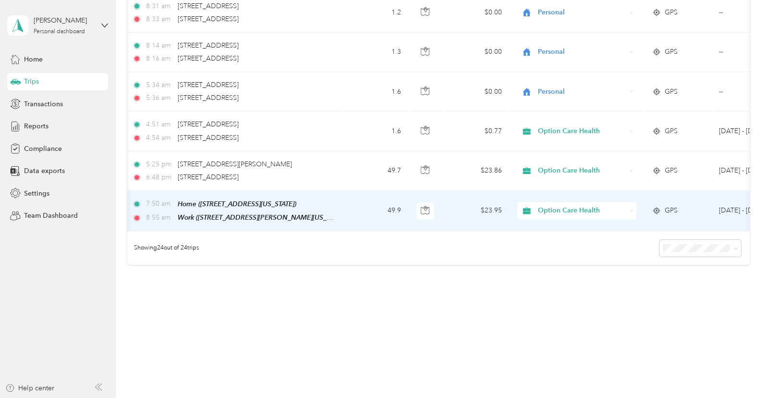
scroll to position [0, 178]
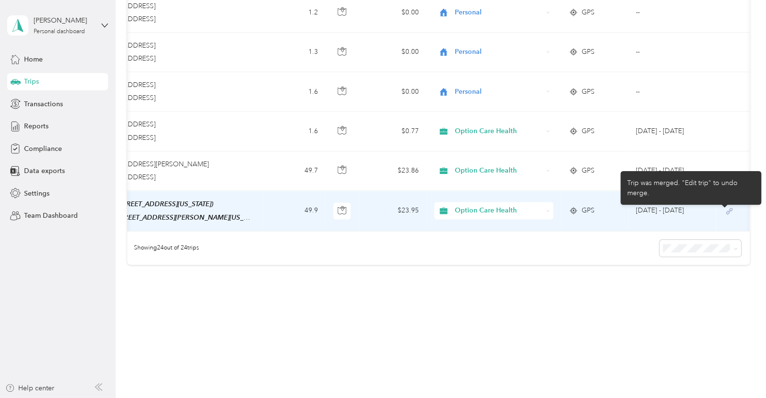
click at [723, 207] on icon at bounding box center [729, 211] width 12 height 8
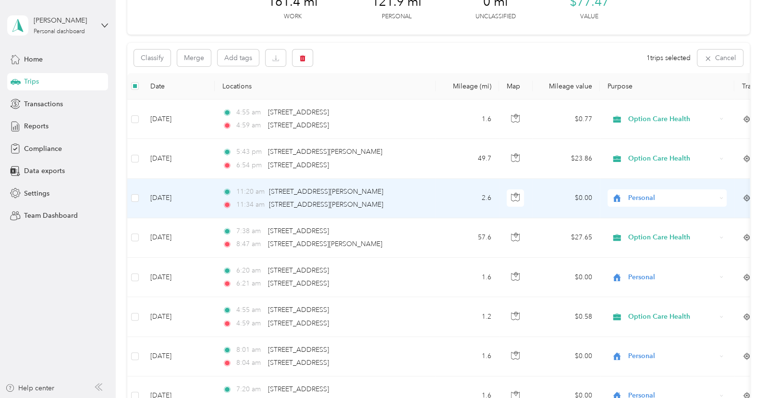
scroll to position [0, 0]
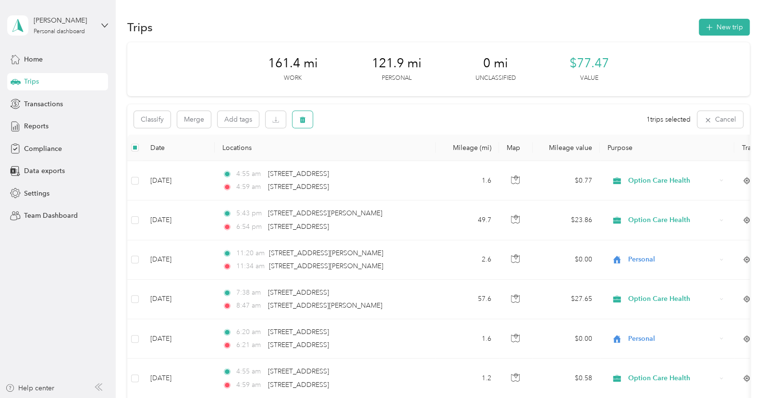
click at [309, 114] on button "button" at bounding box center [303, 119] width 20 height 17
click at [375, 159] on button "Yes" at bounding box center [374, 159] width 19 height 15
click at [707, 27] on icon "button" at bounding box center [709, 27] width 11 height 11
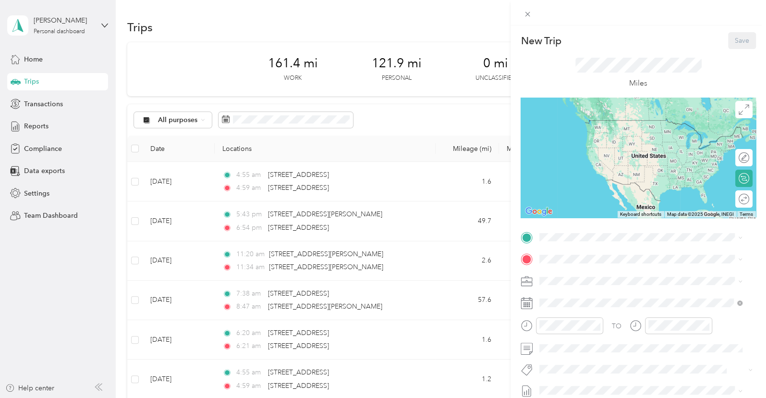
click at [63, 19] on div "New Trip Save This trip cannot be edited because it is either under review, app…" at bounding box center [383, 199] width 766 height 398
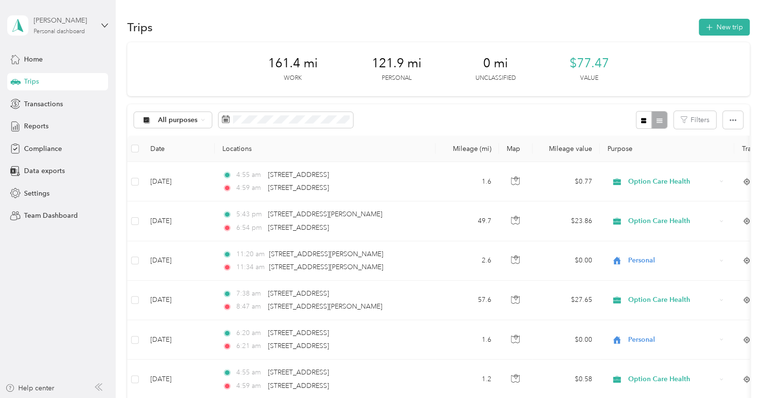
drag, startPoint x: 81, startPoint y: 25, endPoint x: 89, endPoint y: 27, distance: 8.9
click at [84, 27] on div "[PERSON_NAME] Personal dashboard" at bounding box center [64, 24] width 60 height 19
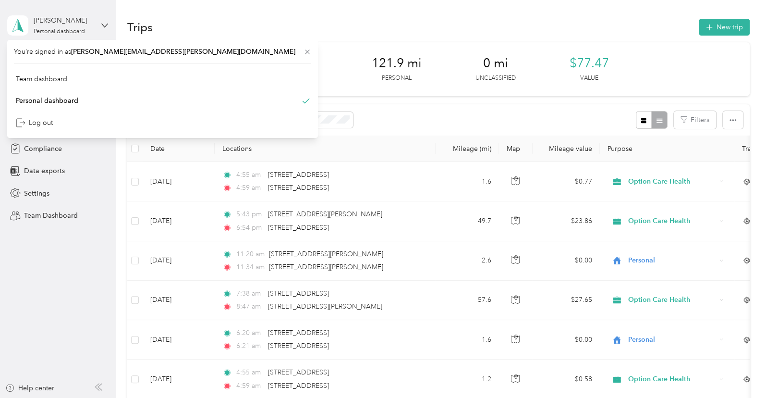
click at [96, 28] on div "[PERSON_NAME] Personal dashboard" at bounding box center [57, 26] width 101 height 34
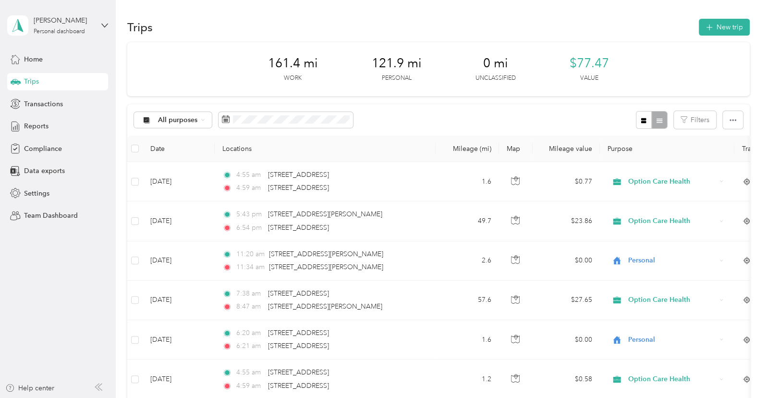
click at [95, 30] on div "[PERSON_NAME] Personal dashboard" at bounding box center [57, 26] width 101 height 34
click at [91, 76] on div "Team dashboard" at bounding box center [162, 77] width 297 height 17
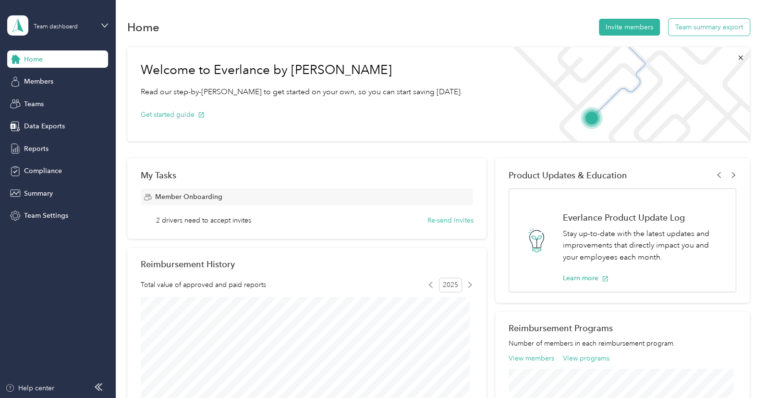
click at [698, 28] on button "Team summary export" at bounding box center [709, 27] width 81 height 17
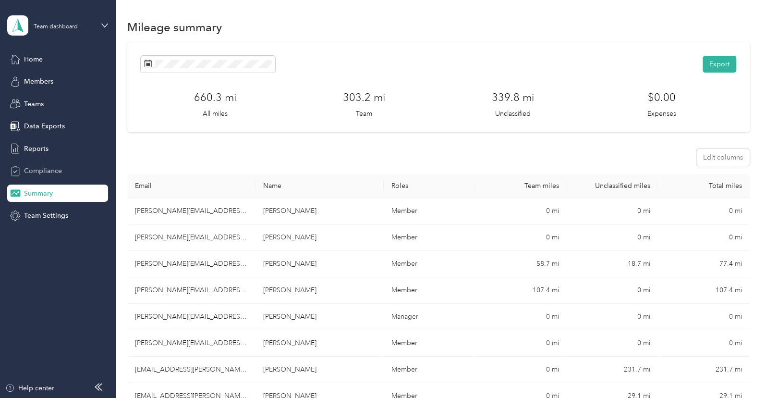
click at [31, 171] on span "Compliance" at bounding box center [43, 171] width 38 height 10
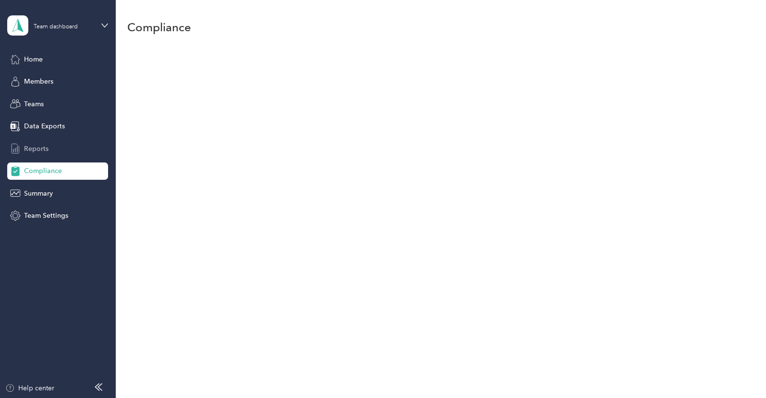
click at [33, 151] on span "Reports" at bounding box center [36, 149] width 24 height 10
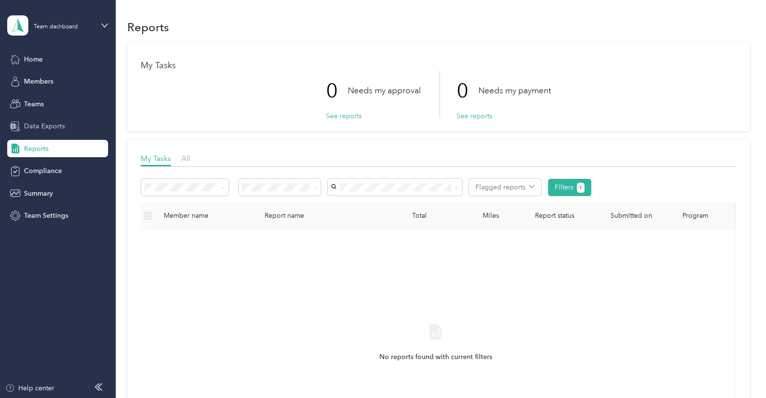
click at [42, 129] on span "Data Exports" at bounding box center [44, 126] width 41 height 10
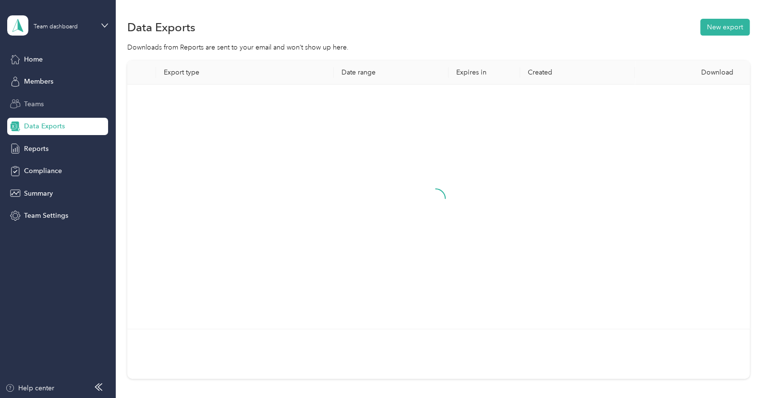
click at [42, 107] on span "Teams" at bounding box center [34, 104] width 20 height 10
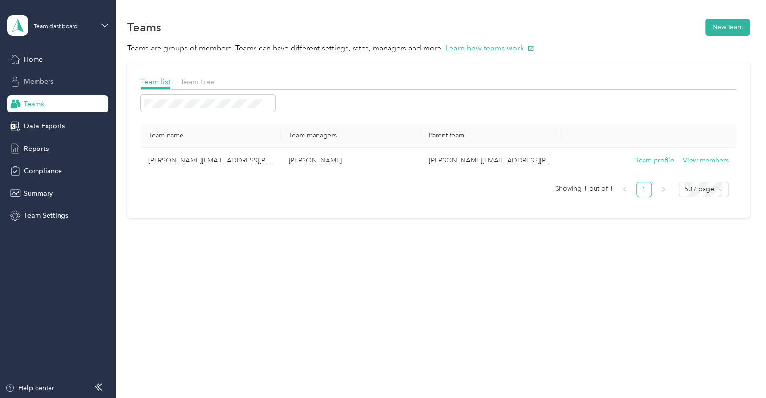
click at [59, 83] on div "Members" at bounding box center [57, 81] width 101 height 17
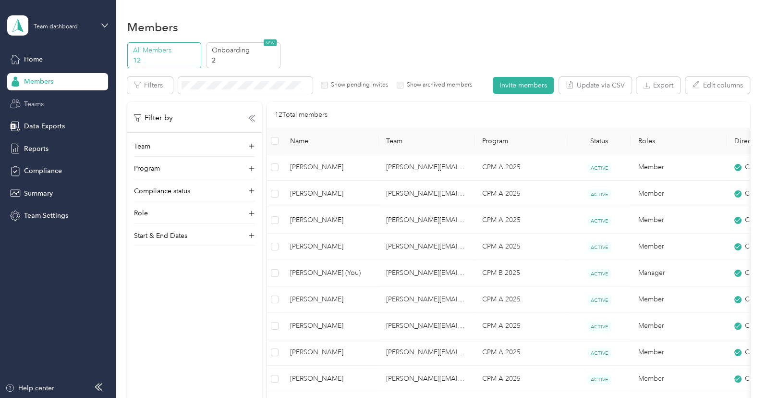
click at [54, 110] on div "Teams" at bounding box center [57, 103] width 101 height 17
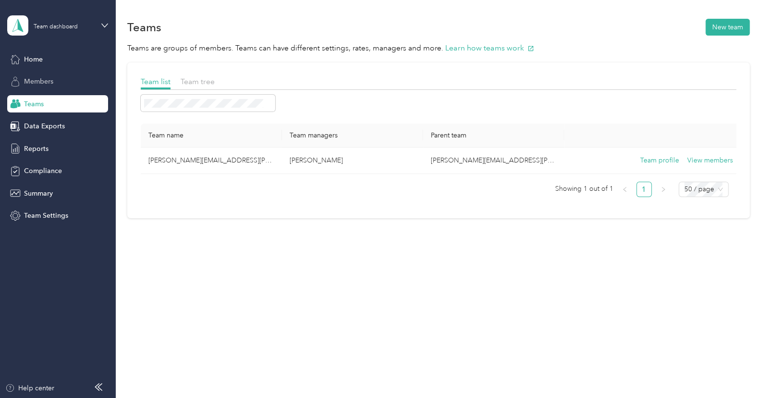
click at [70, 83] on div "Members" at bounding box center [57, 81] width 101 height 17
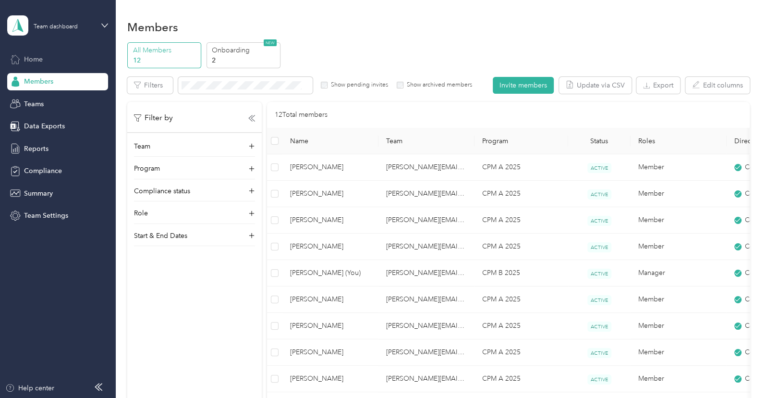
click at [77, 64] on div "Home" at bounding box center [57, 58] width 101 height 17
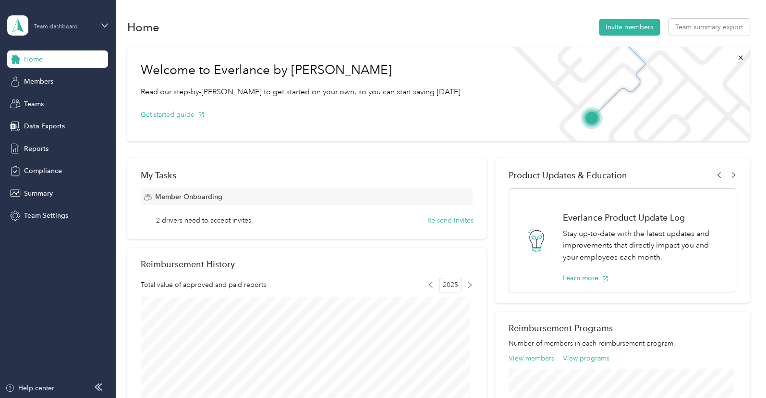
click at [67, 28] on div "Team dashboard" at bounding box center [56, 27] width 44 height 6
click at [56, 92] on div "Personal dashboard" at bounding box center [162, 100] width 297 height 17
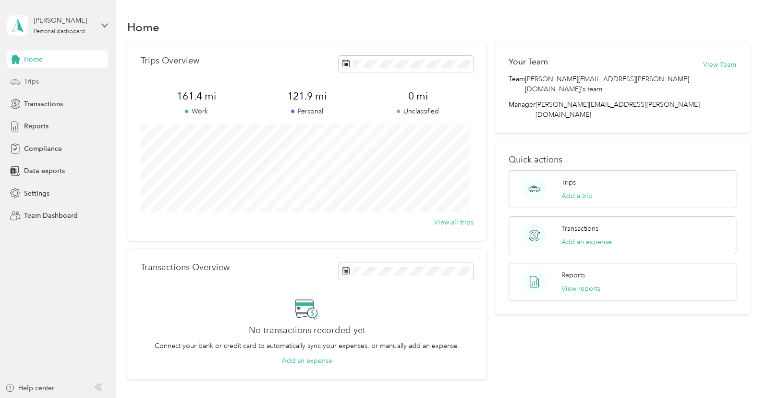
click at [37, 74] on div "Trips" at bounding box center [57, 81] width 101 height 17
